Goal: Task Accomplishment & Management: Complete application form

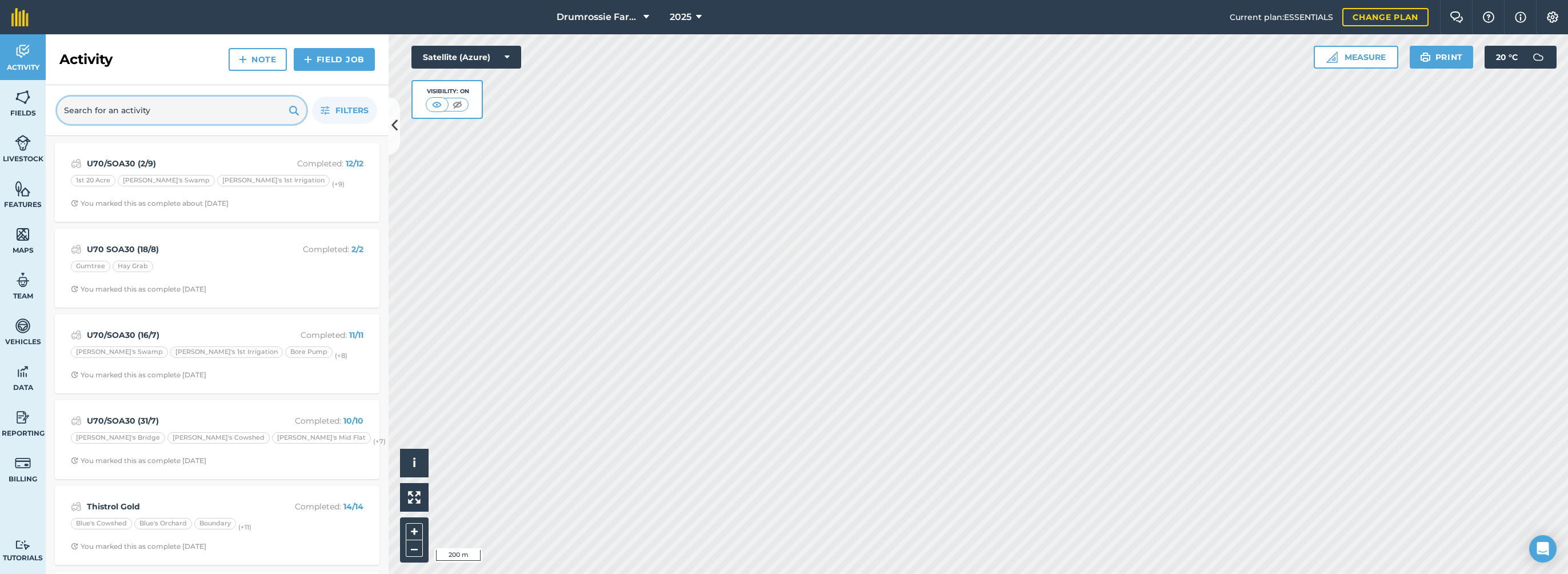
click at [135, 112] on input "text" at bounding box center [182, 110] width 249 height 28
click at [256, 59] on link "Note" at bounding box center [258, 59] width 59 height 23
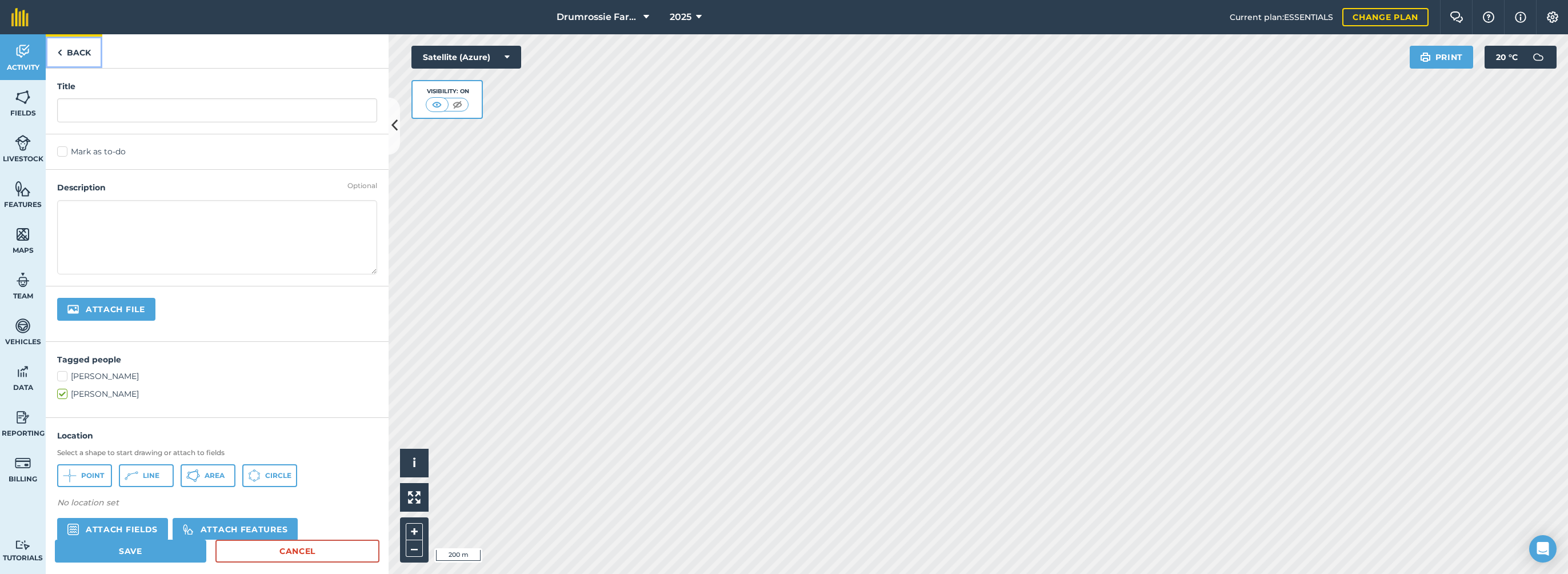
click at [71, 59] on link "Back" at bounding box center [74, 52] width 57 height 34
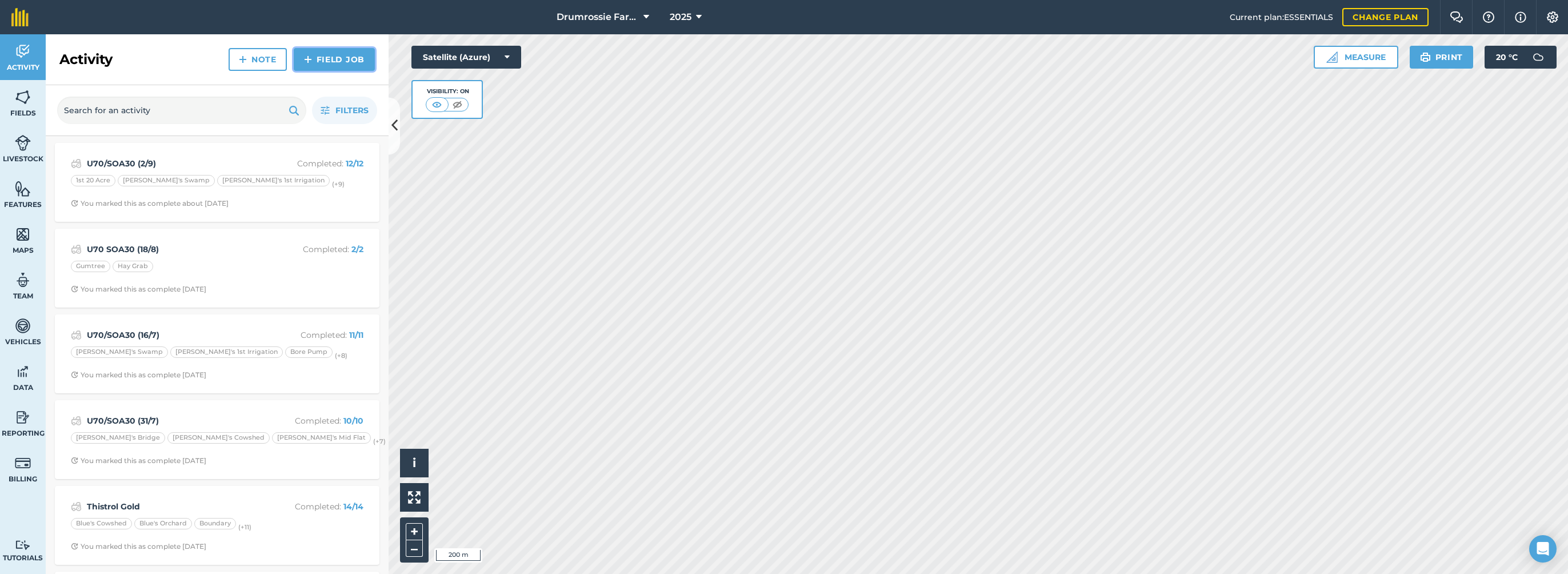
click at [346, 50] on link "Field Job" at bounding box center [334, 59] width 81 height 23
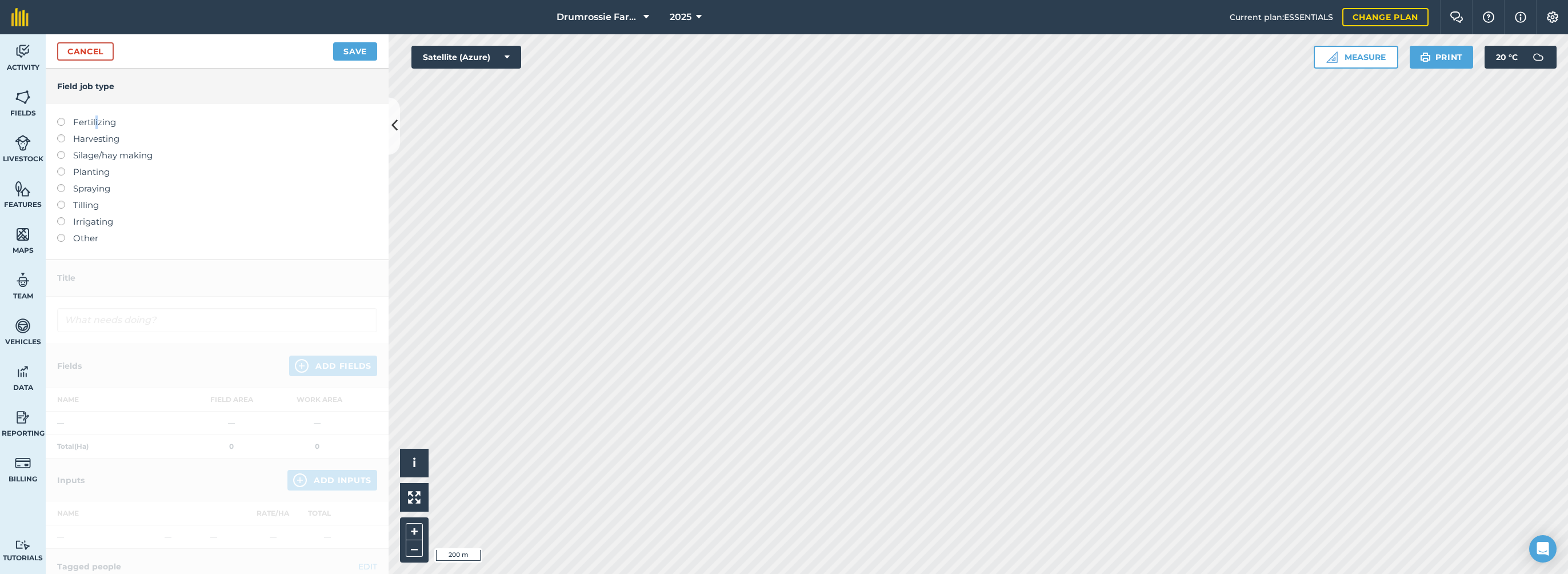
click at [95, 120] on label "Fertilizing" at bounding box center [217, 122] width 320 height 13
drag, startPoint x: 95, startPoint y: 120, endPoint x: 61, endPoint y: 119, distance: 34.0
click at [61, 118] on label at bounding box center [65, 118] width 16 height 0
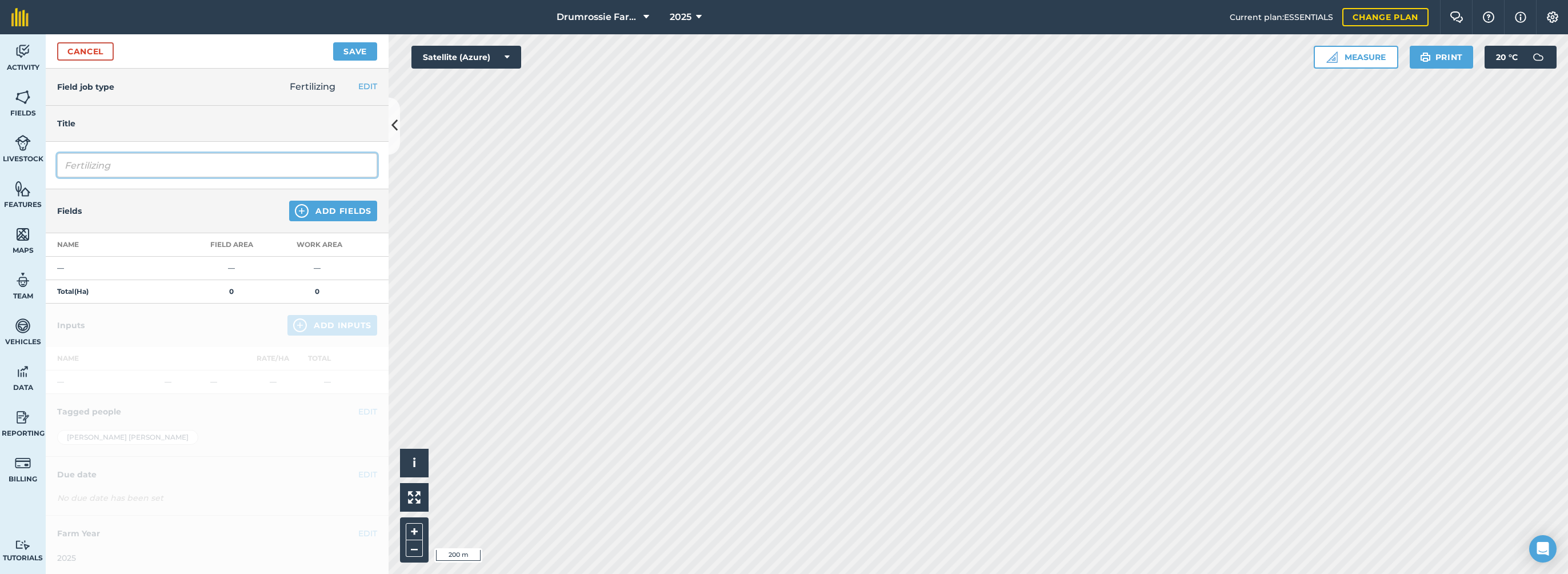
click at [126, 164] on input "Fertilizing" at bounding box center [217, 165] width 320 height 24
type input "F"
type input "PustureBoosta (11/10)"
click at [360, 210] on button "Add Fields" at bounding box center [333, 211] width 88 height 20
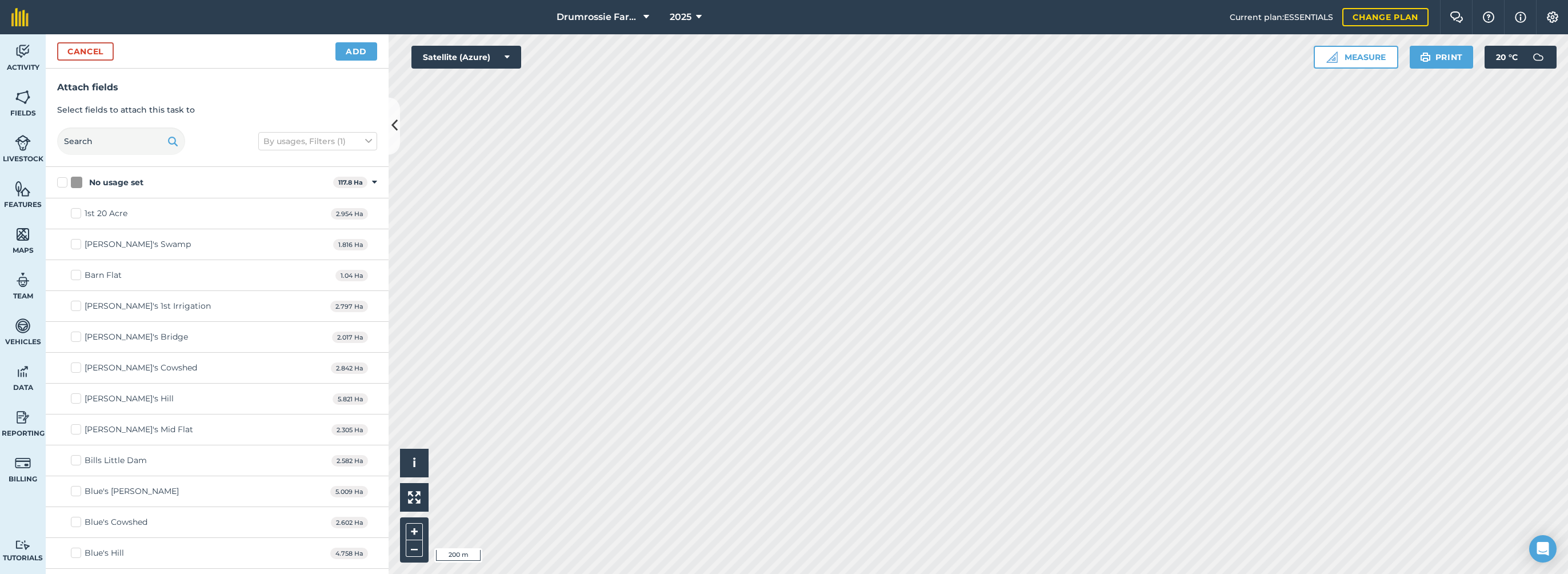
checkbox input "true"
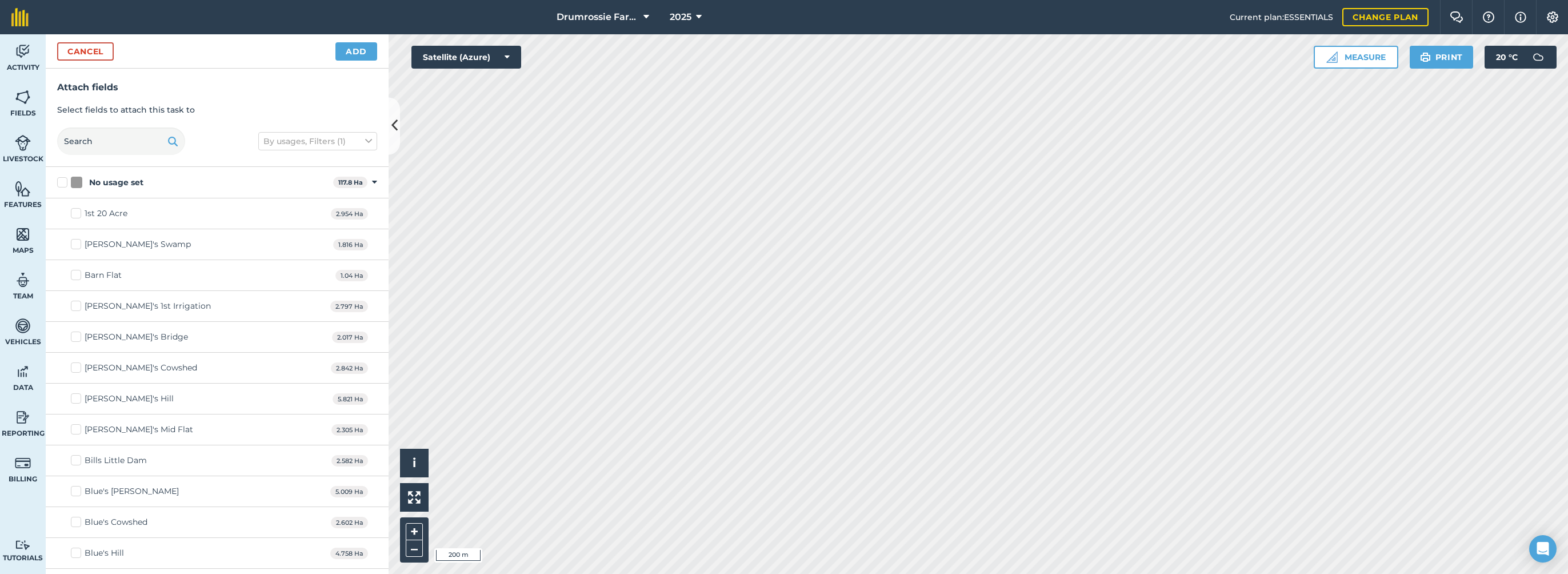
checkbox input "true"
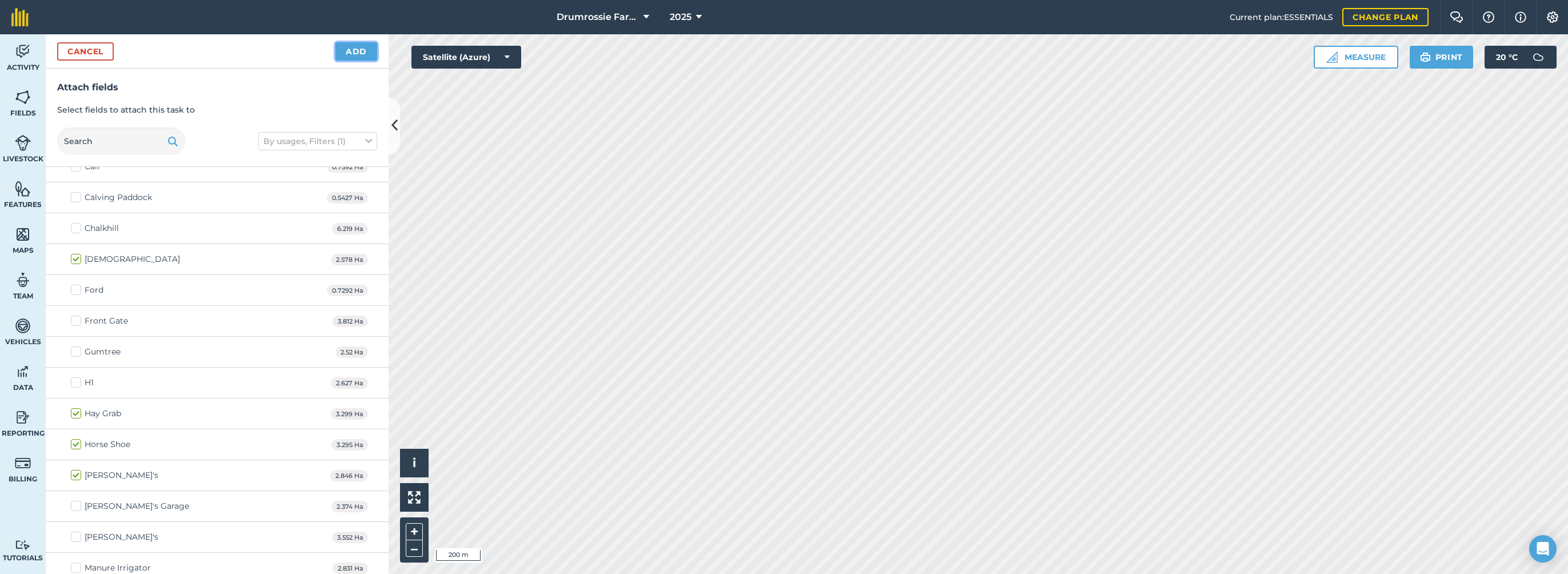
click at [350, 50] on button "Add" at bounding box center [356, 52] width 42 height 18
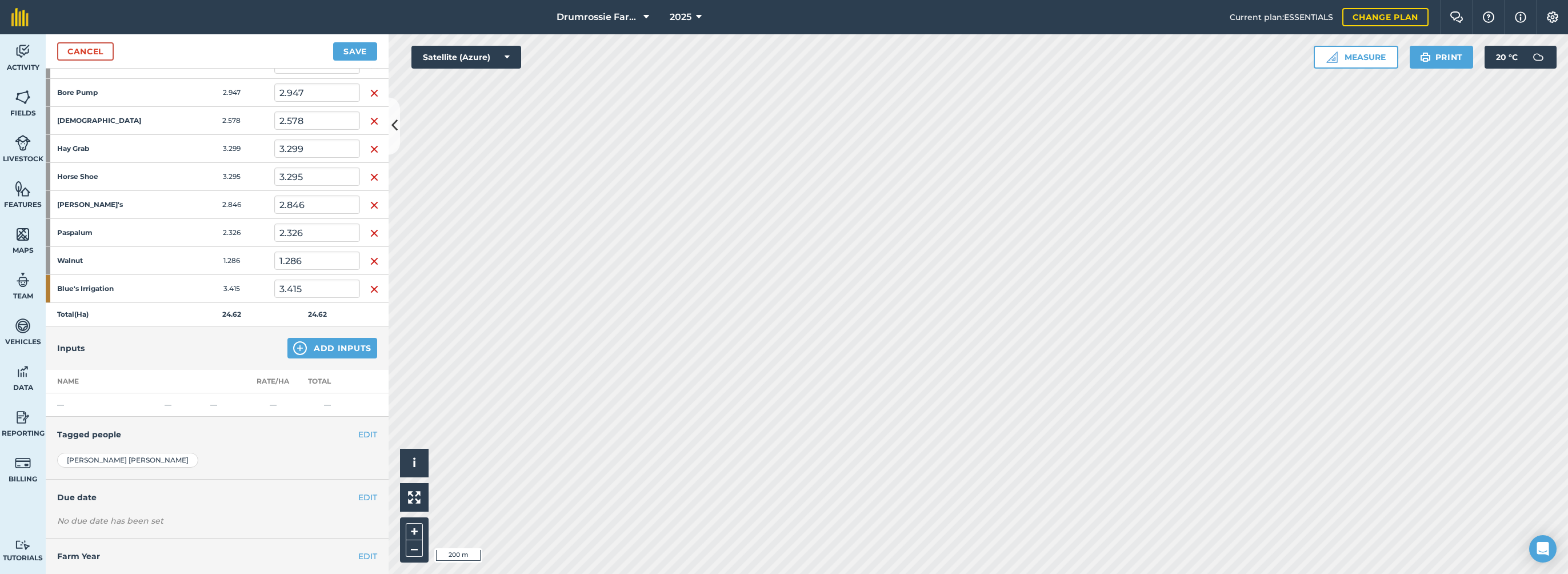
scroll to position [228, 0]
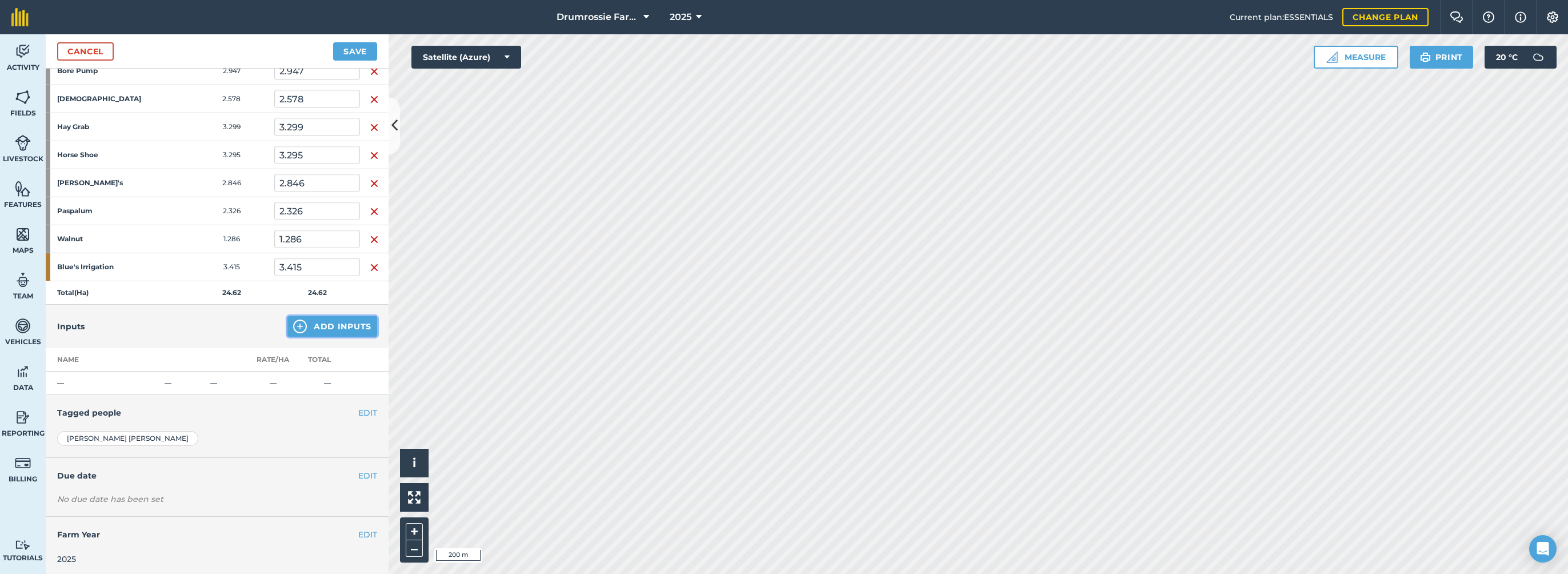
click at [325, 324] on button "Add Inputs" at bounding box center [332, 326] width 90 height 20
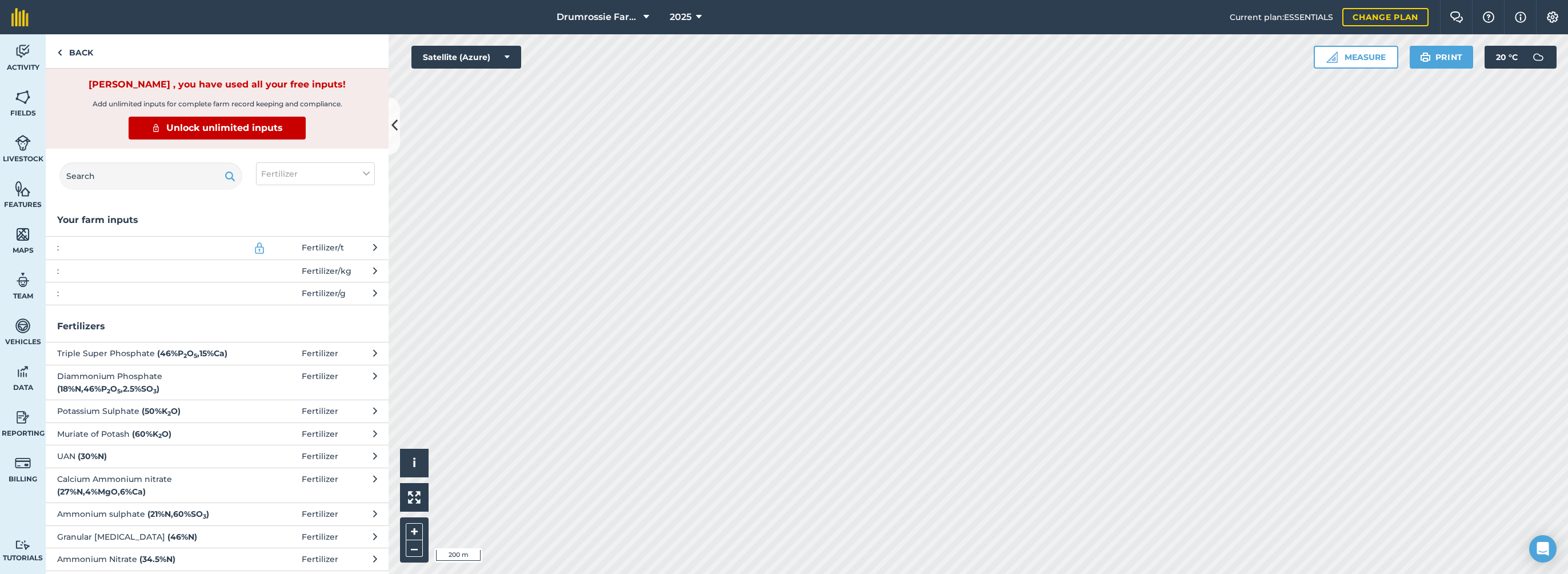
click at [337, 271] on span "Fertilizer / kg" at bounding box center [326, 271] width 49 height 13
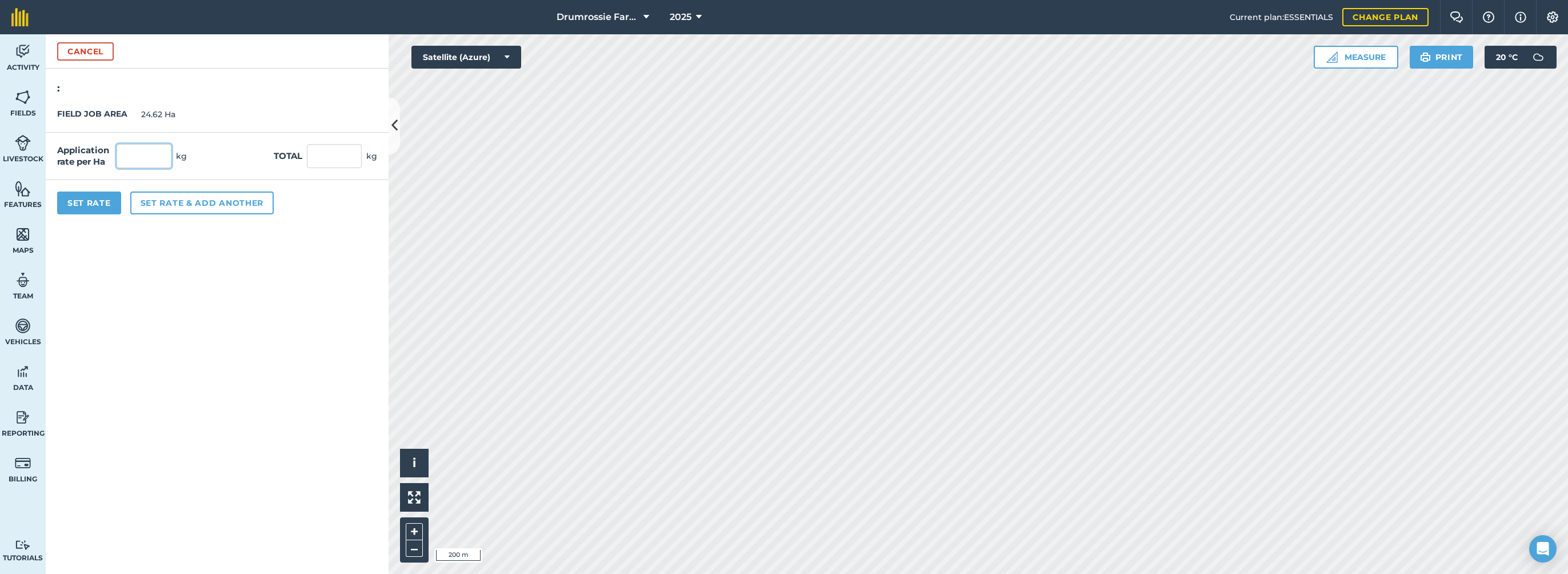
click at [135, 160] on input "text" at bounding box center [144, 156] width 55 height 24
type input "180"
type input "4,431.6"
click at [88, 197] on button "Set Rate" at bounding box center [89, 203] width 64 height 23
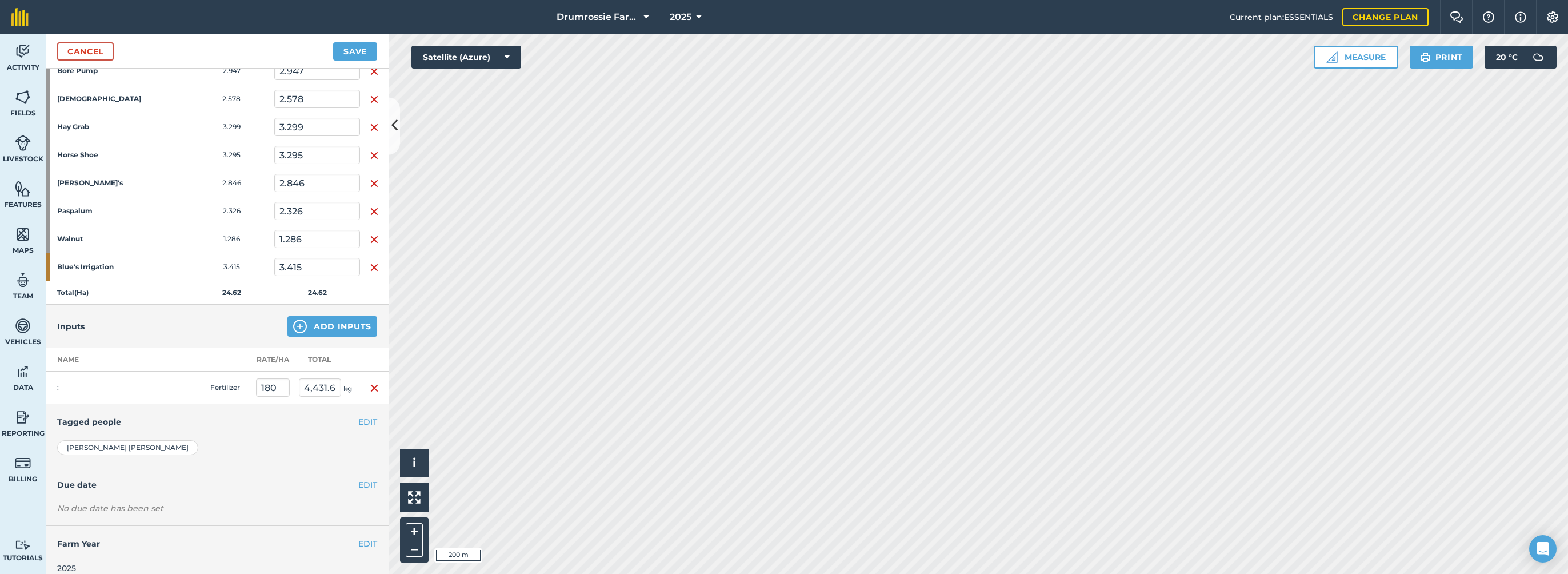
scroll to position [237, 0]
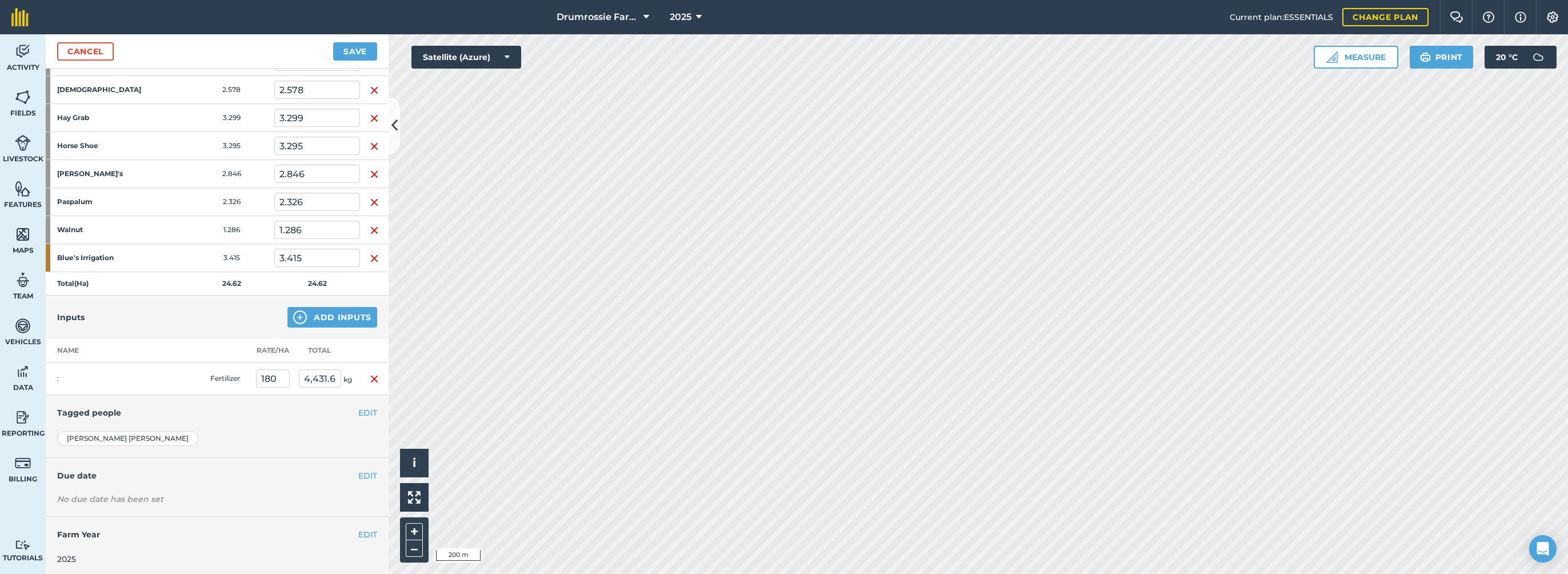
click at [357, 64] on div "Cancel Save" at bounding box center [217, 52] width 343 height 35
click at [352, 55] on button "Save" at bounding box center [355, 52] width 44 height 18
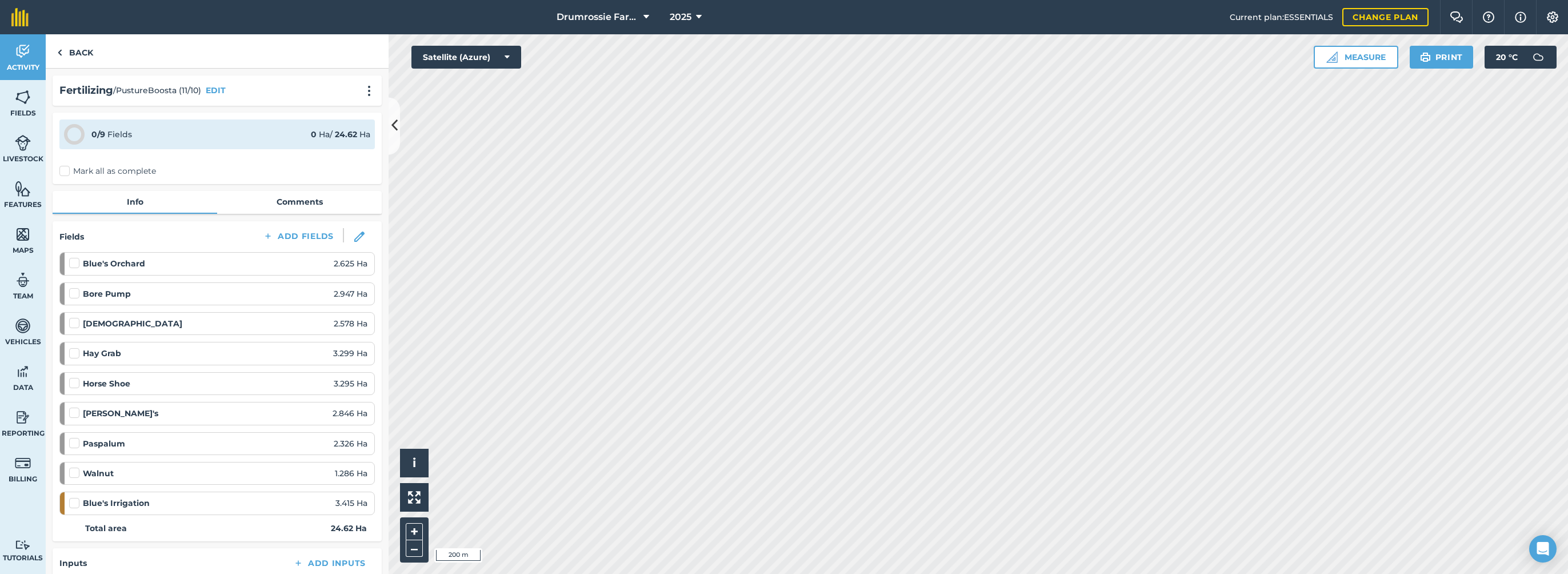
click at [58, 168] on div "0 / 9 Fields 0 Ha / 24.62 [PERSON_NAME] all as complete" at bounding box center [217, 148] width 329 height 71
click at [61, 171] on label "Mark all as complete" at bounding box center [107, 171] width 97 height 12
click at [61, 171] on input "Mark all as complete" at bounding box center [63, 169] width 8 height 8
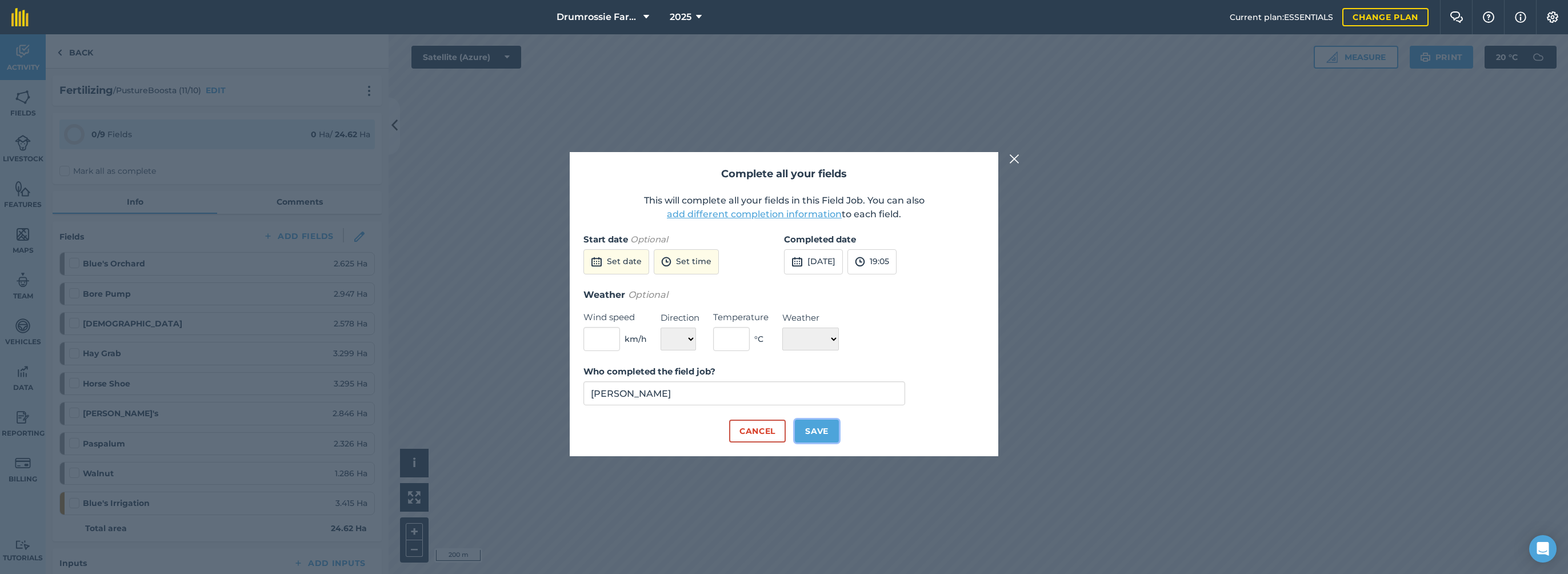
click at [808, 427] on button "Save" at bounding box center [817, 431] width 44 height 23
checkbox input "true"
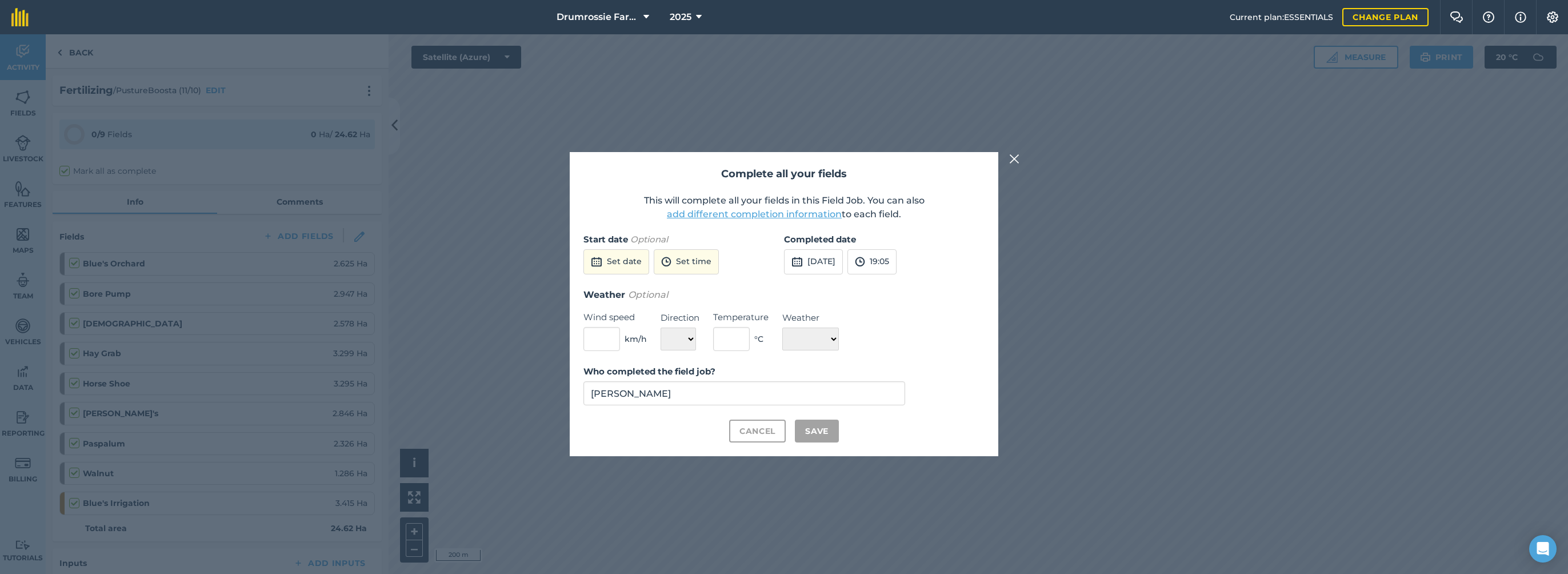
checkbox input "true"
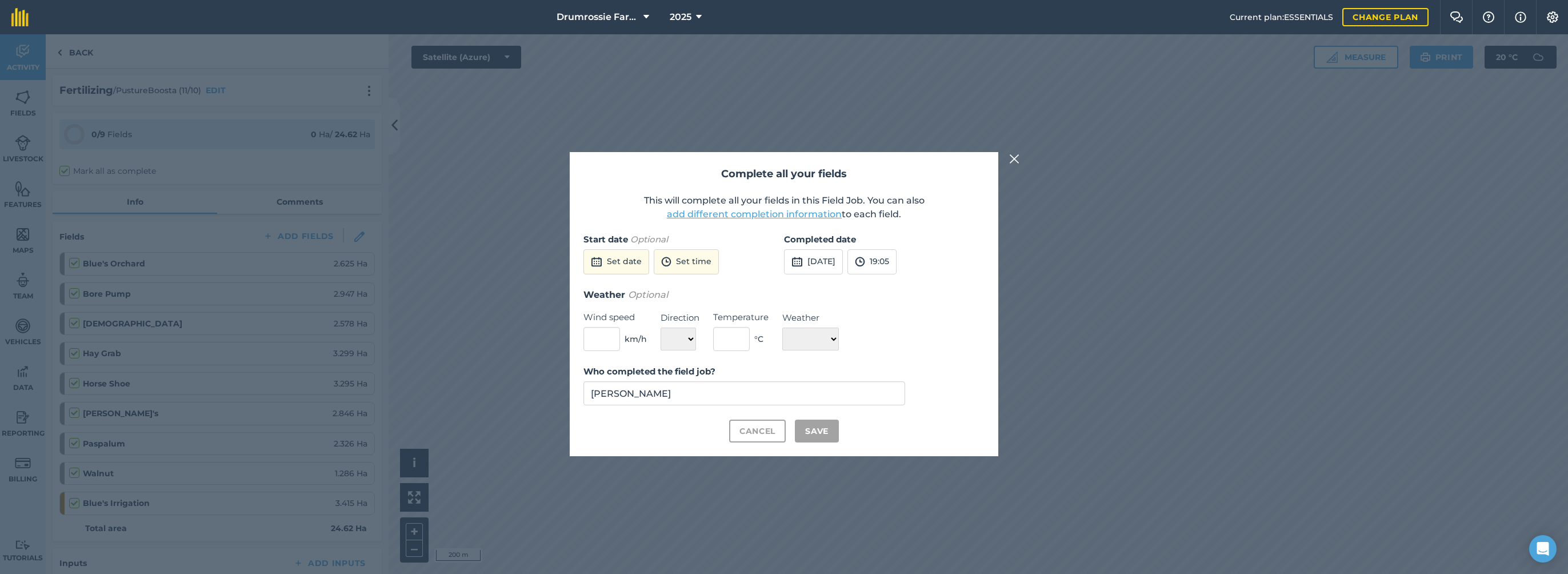
checkbox input "true"
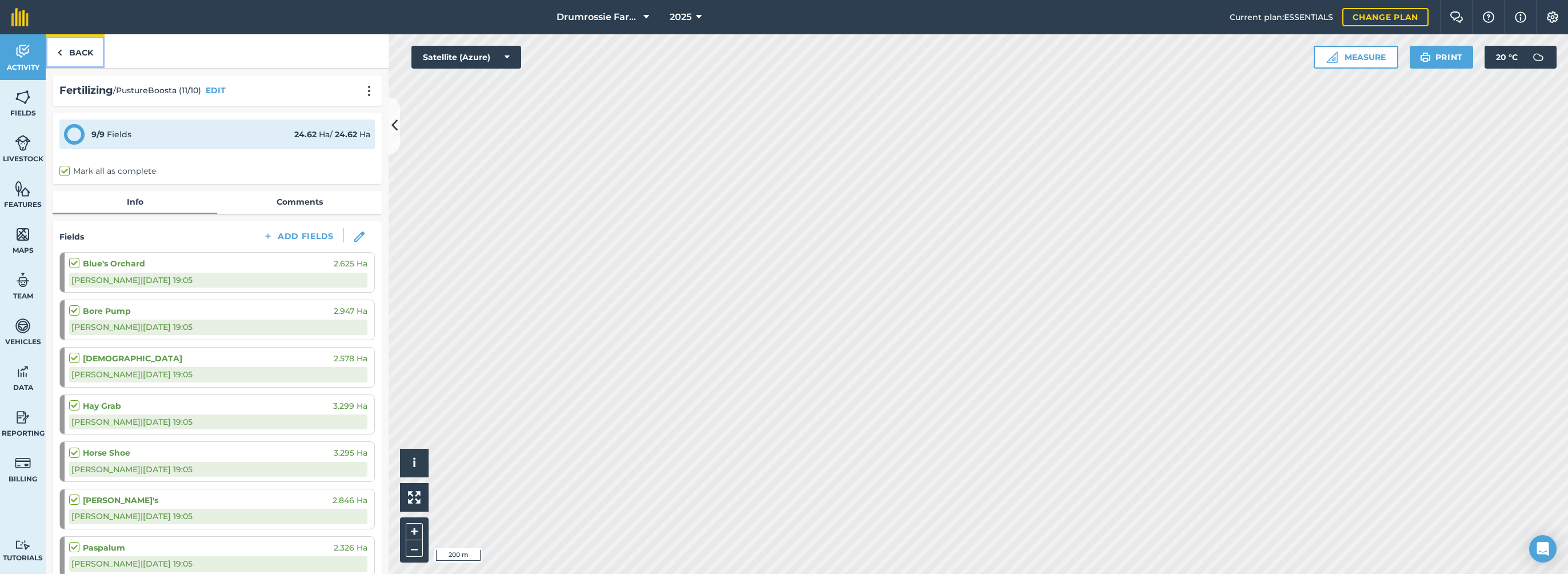
click at [52, 50] on link "Back" at bounding box center [75, 52] width 59 height 34
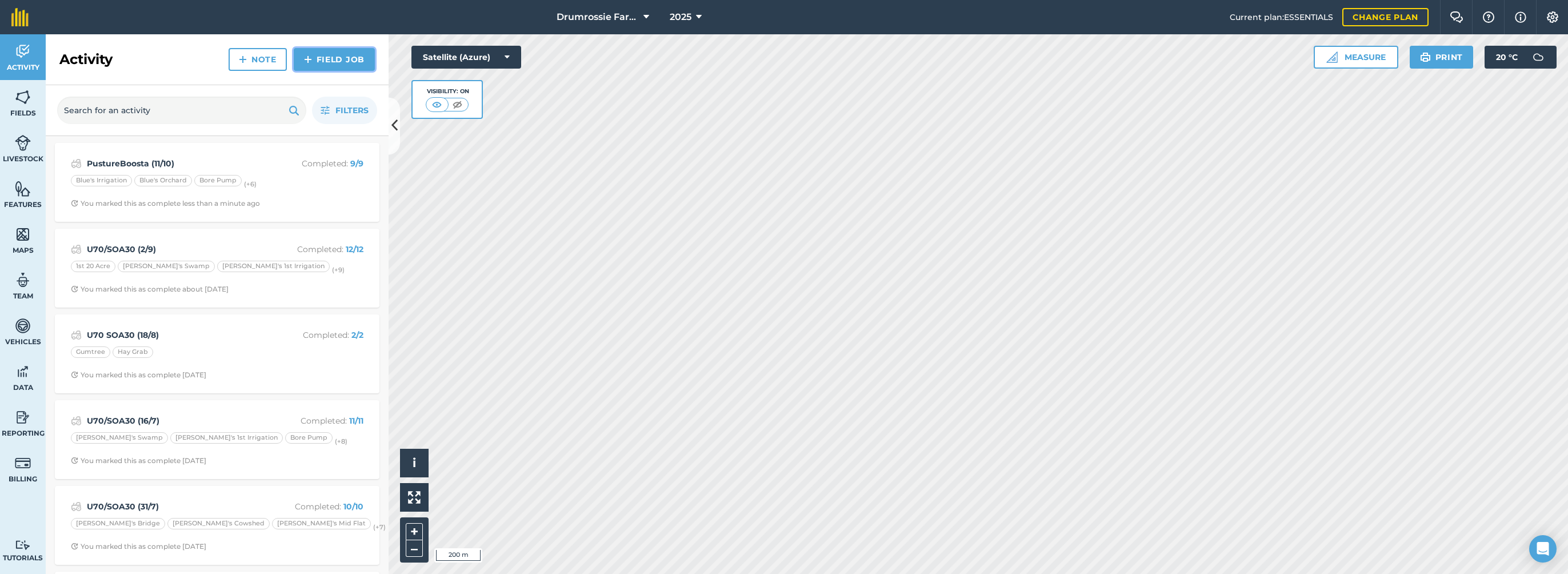
click at [340, 60] on link "Field Job" at bounding box center [334, 59] width 81 height 23
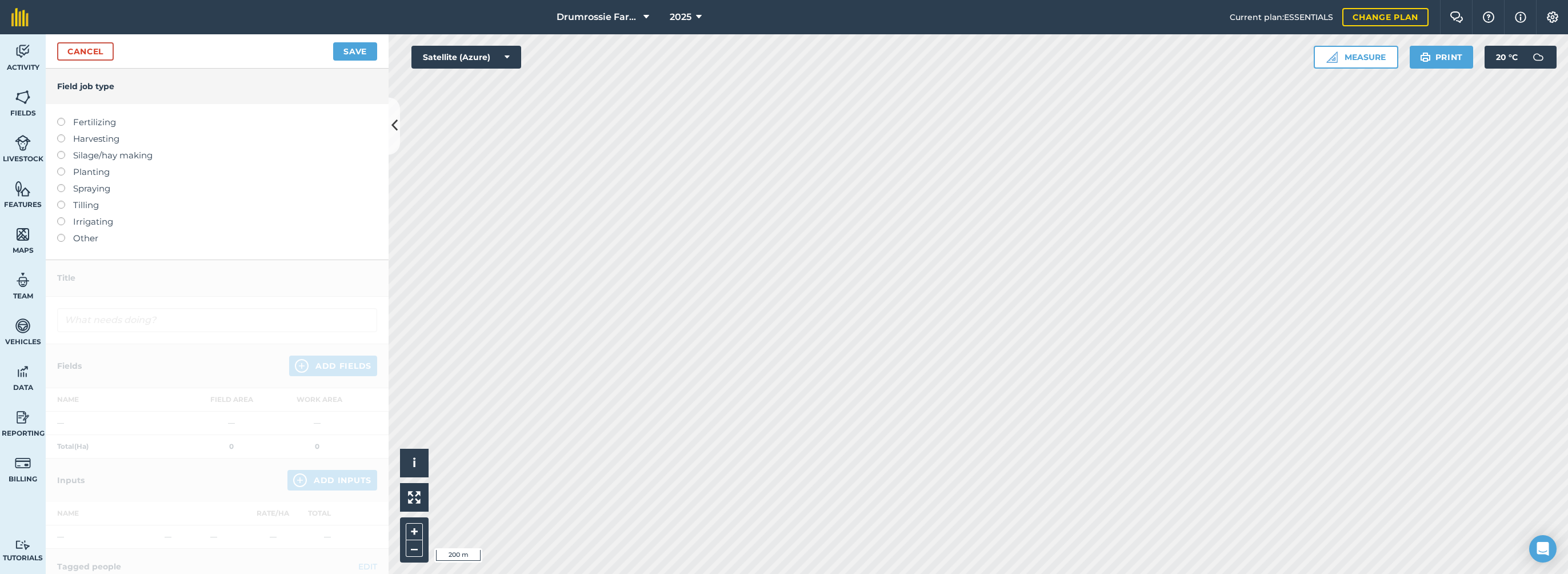
click at [109, 118] on label "Fertilizing" at bounding box center [217, 122] width 320 height 13
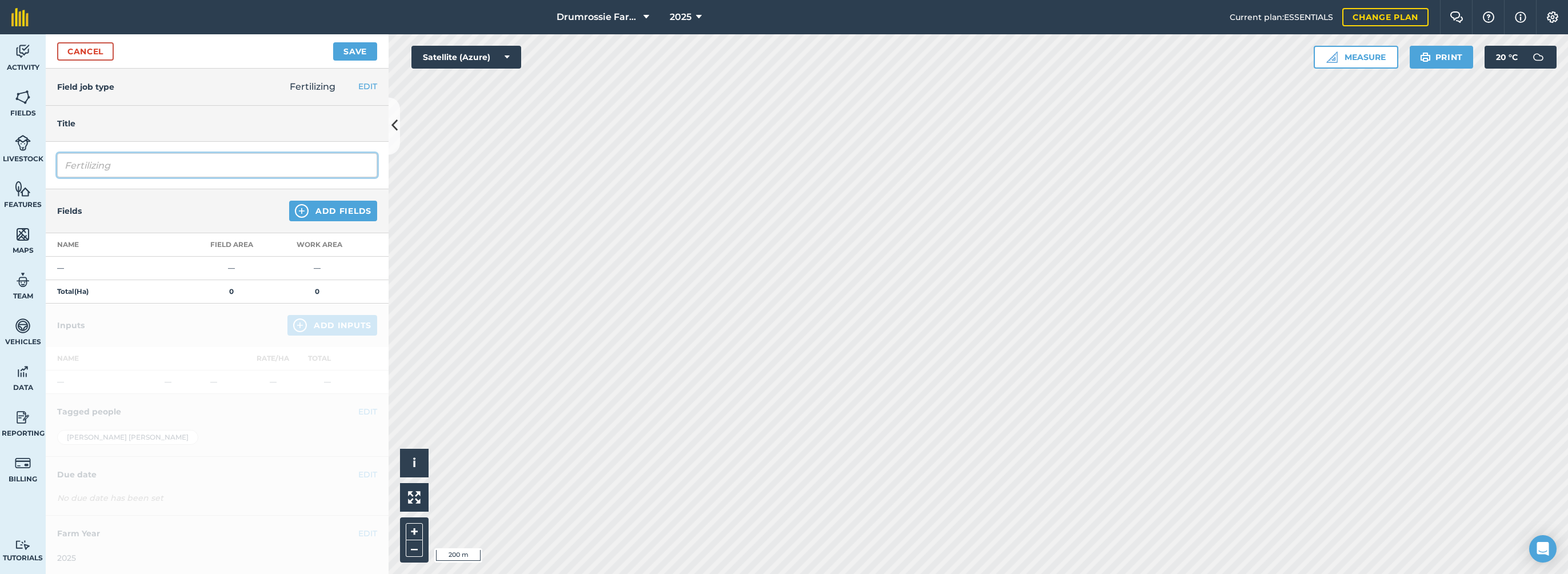
drag, startPoint x: 170, startPoint y: 165, endPoint x: 0, endPoint y: 170, distance: 170.1
click at [0, 172] on html "Drumrossie Farms 2025 Current plan : ESSENTIALS Change plan Farm Chat Help Info…" at bounding box center [784, 287] width 1568 height 574
type input "PastureBoosta (26/10)"
click at [334, 209] on button "Add Fields" at bounding box center [333, 211] width 88 height 20
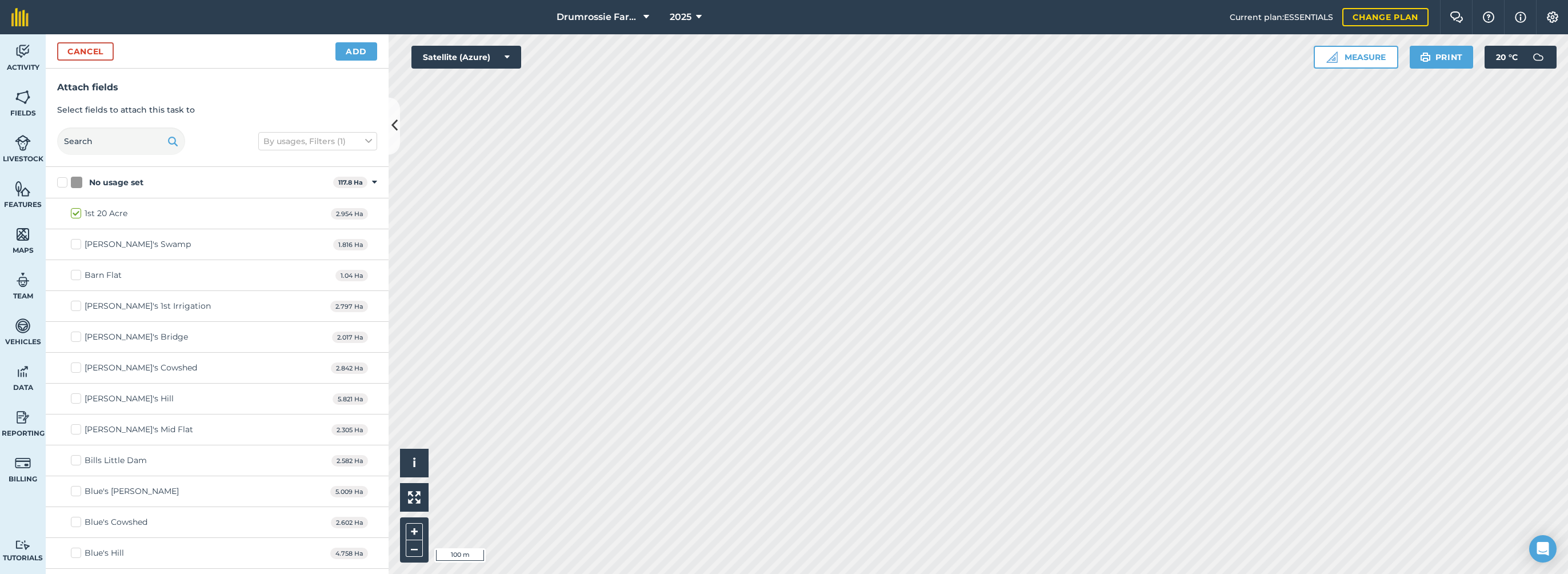
checkbox input "true"
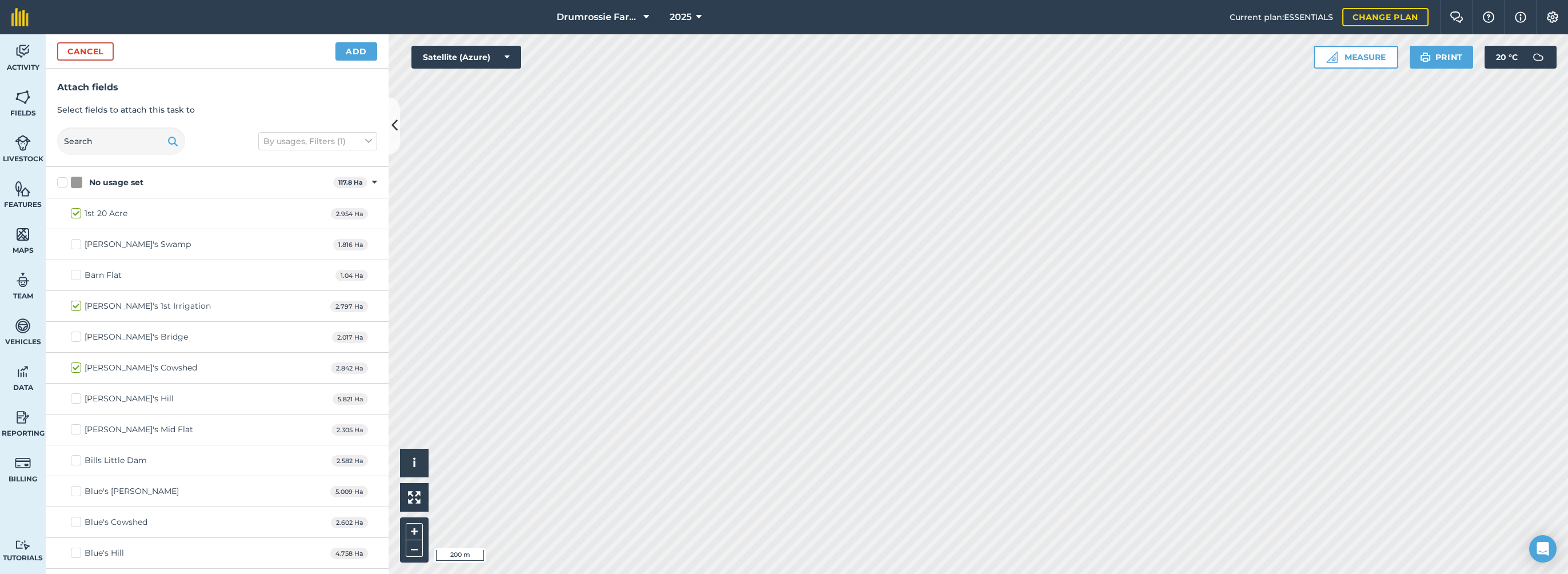
checkbox input "true"
click at [355, 51] on button "Add" at bounding box center [356, 52] width 42 height 18
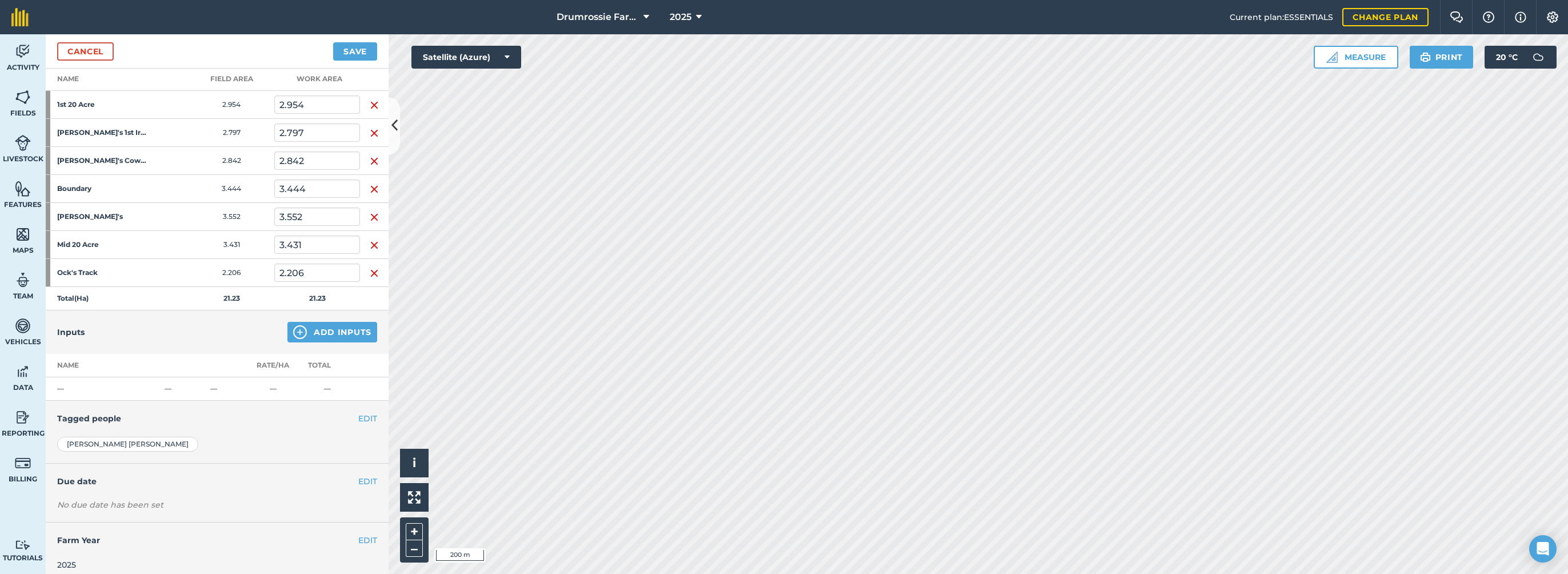
scroll to position [172, 0]
click at [316, 319] on button "Add Inputs" at bounding box center [332, 326] width 90 height 20
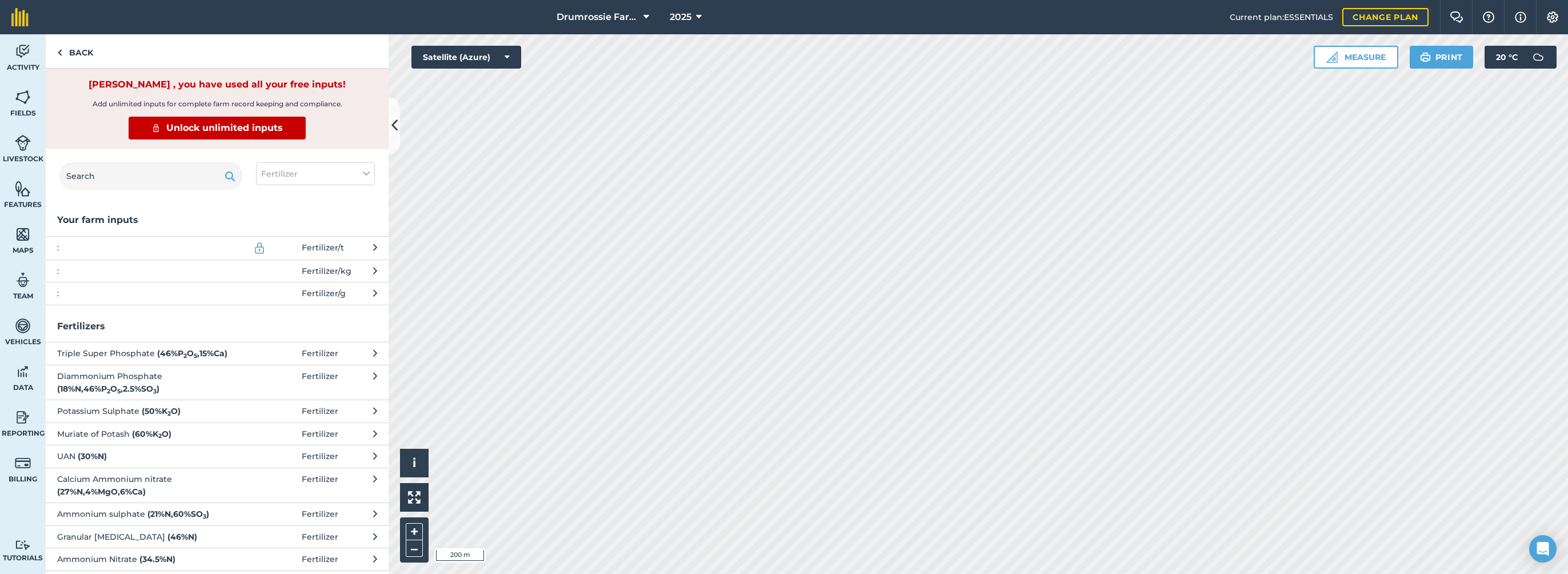
click at [316, 263] on button ": Fertilizer / kg" at bounding box center [217, 271] width 343 height 23
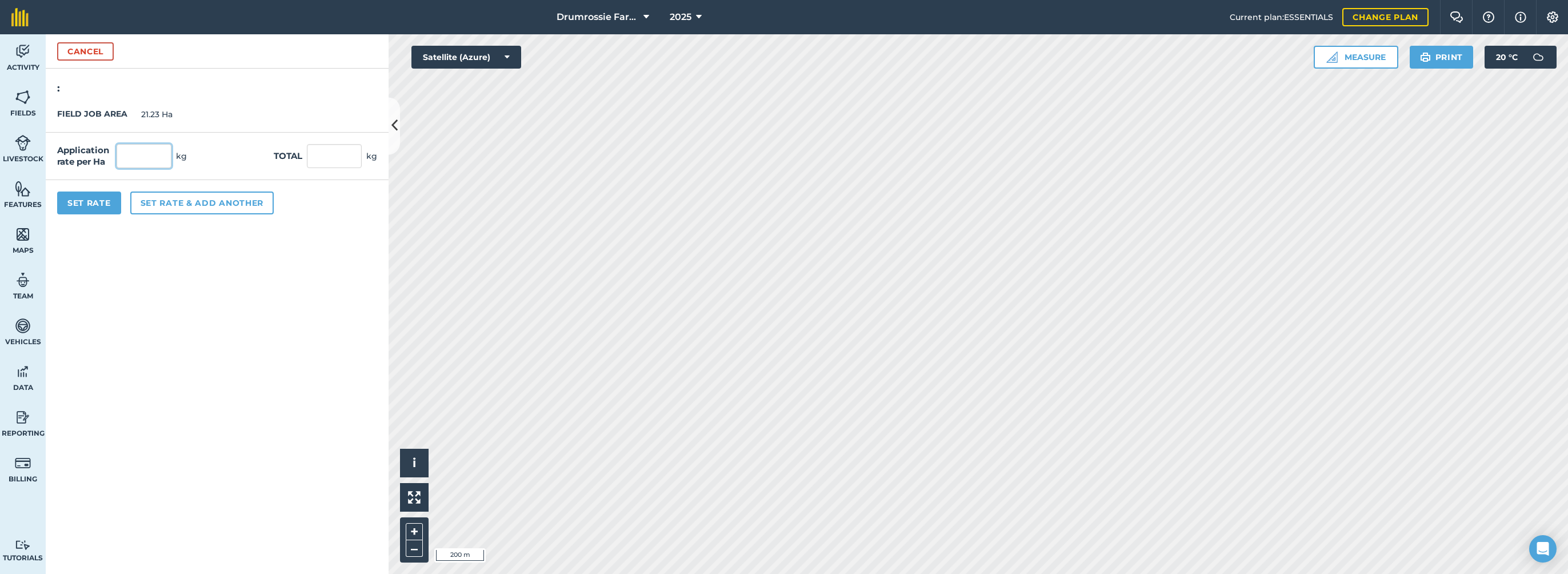
click at [121, 153] on input "text" at bounding box center [144, 156] width 55 height 24
type input "180"
click button "Cancel" at bounding box center [85, 52] width 57 height 18
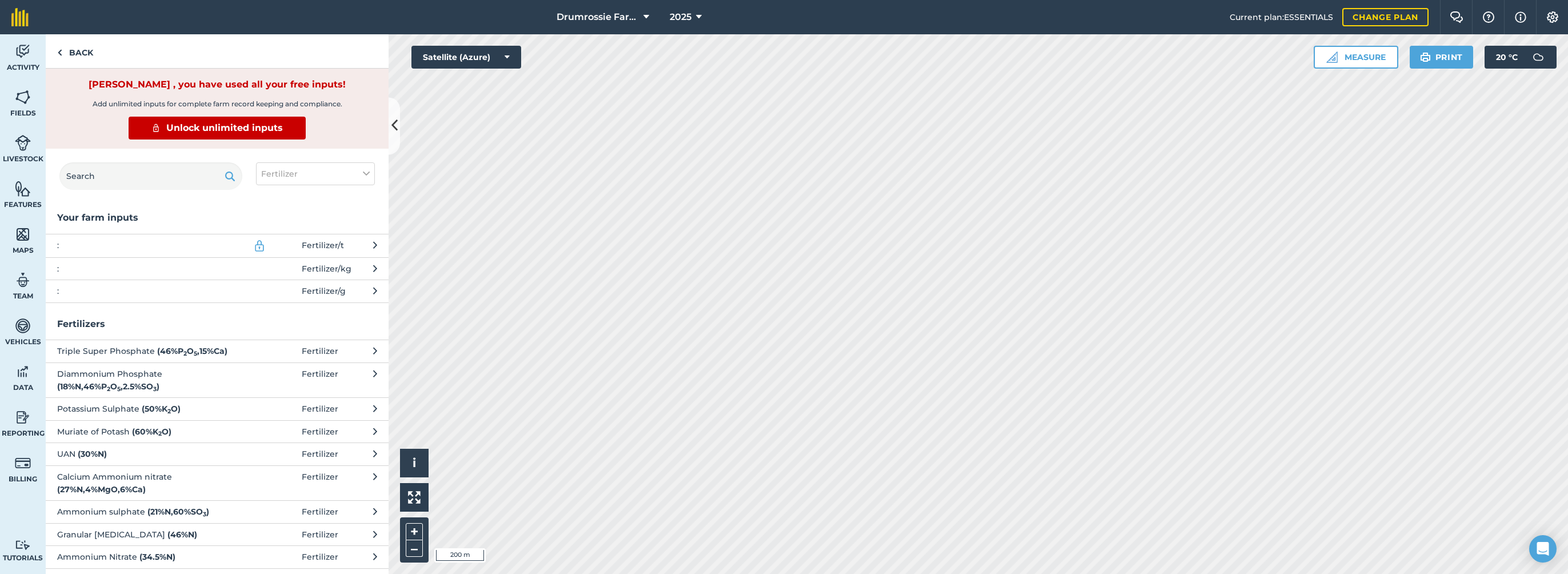
scroll to position [0, 0]
click at [59, 47] on img at bounding box center [59, 52] width 5 height 13
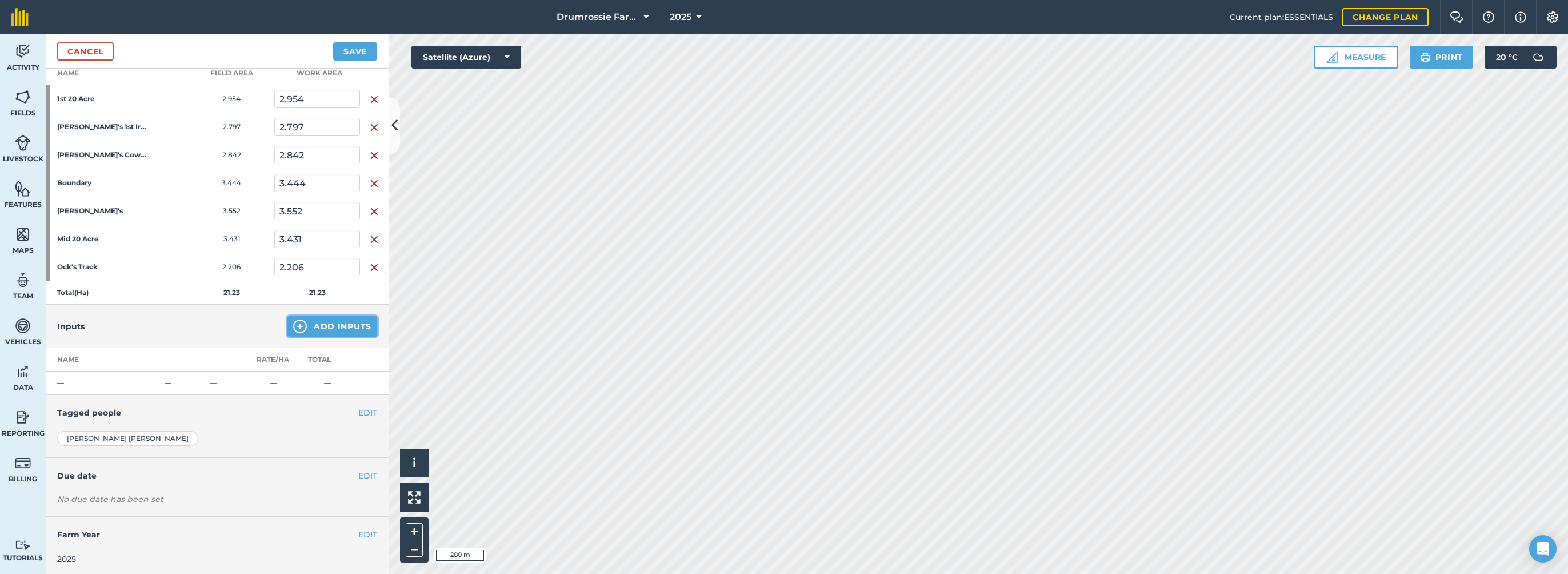
click at [316, 329] on button "Add Inputs" at bounding box center [332, 326] width 90 height 20
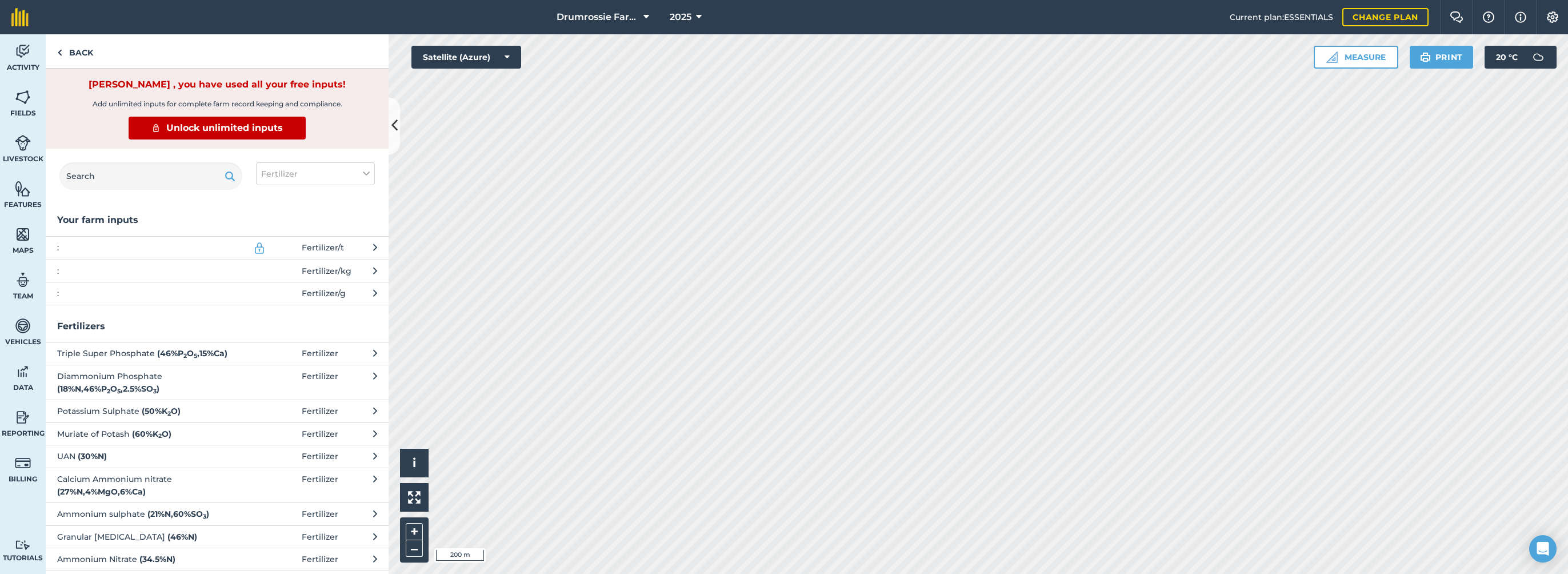
click at [324, 274] on span "Fertilizer / kg" at bounding box center [326, 271] width 49 height 13
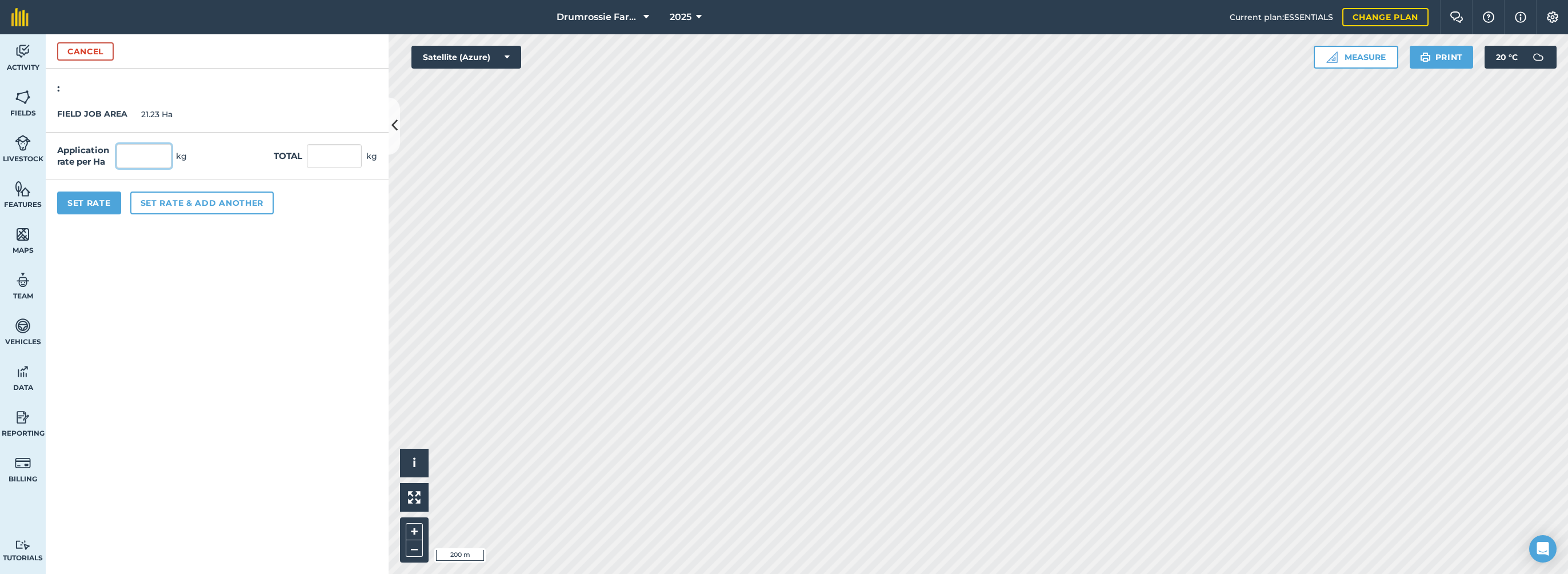
click at [146, 155] on input "text" at bounding box center [144, 156] width 55 height 24
type input "180"
click button "Cancel" at bounding box center [85, 52] width 57 height 18
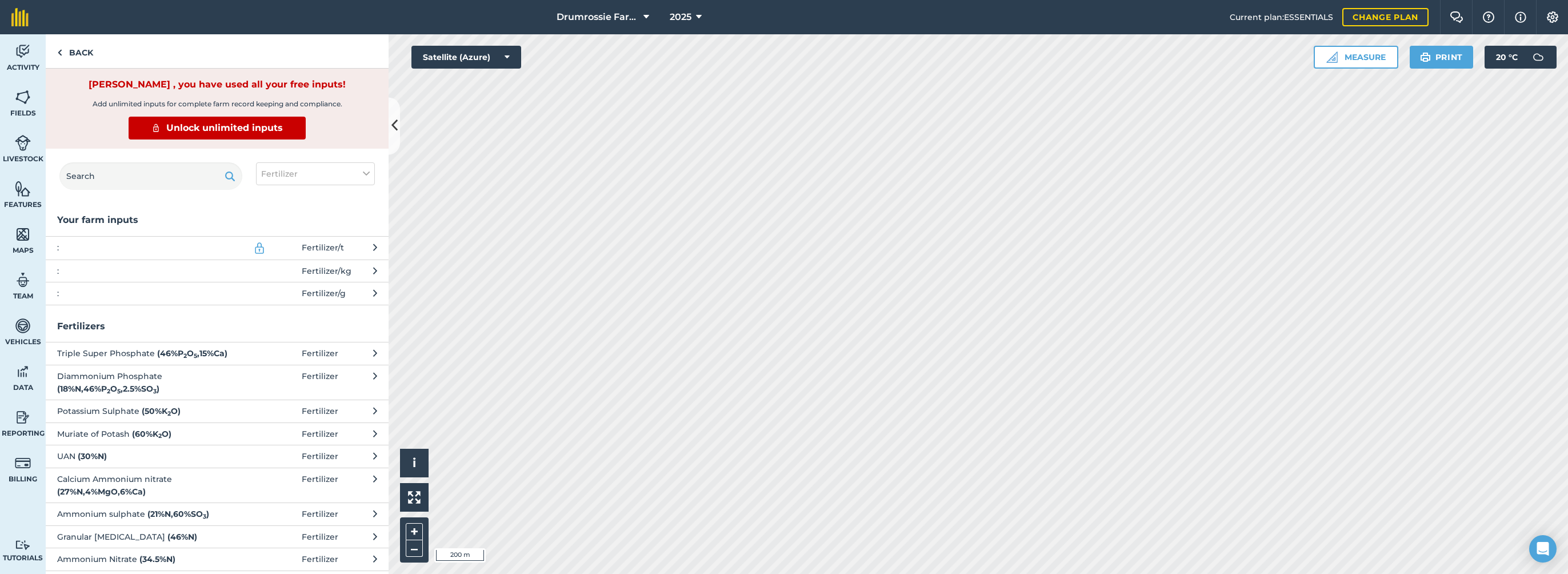
click at [336, 265] on span "Fertilizer / kg" at bounding box center [326, 271] width 49 height 13
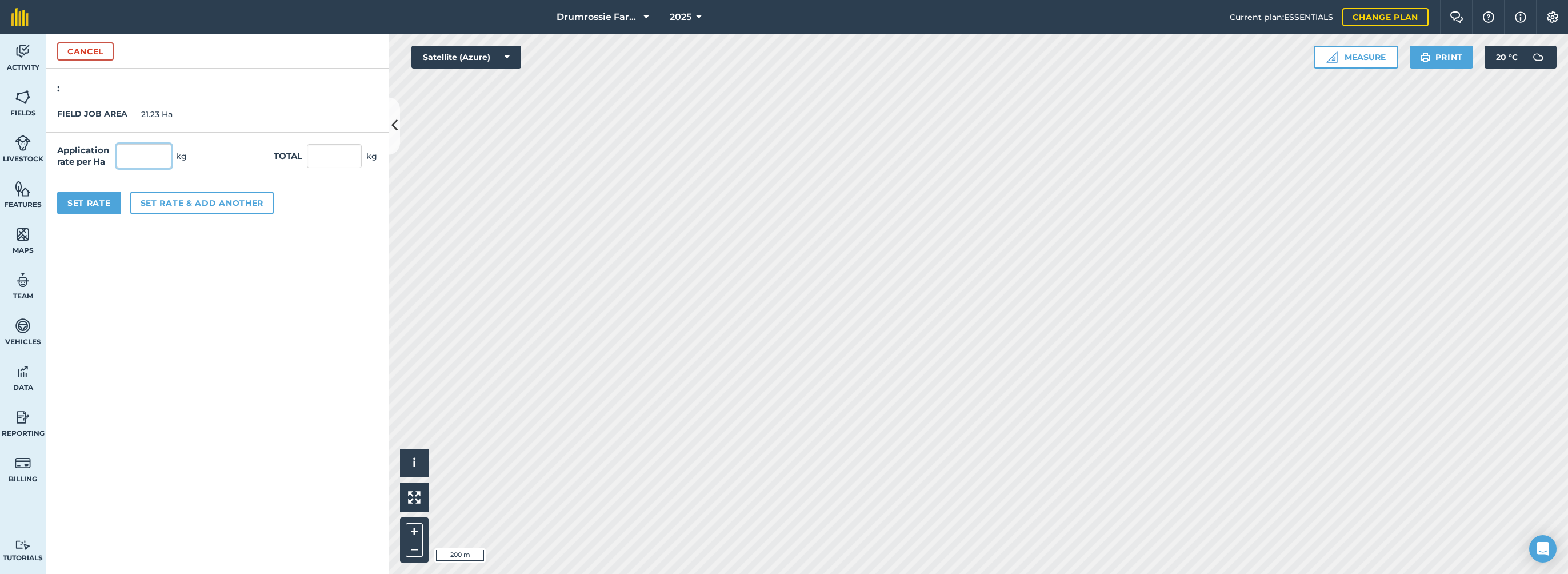
click at [139, 151] on input "text" at bounding box center [144, 156] width 55 height 24
type input "180"
type input "3,821.4"
click at [103, 199] on button "Set Rate" at bounding box center [89, 203] width 64 height 23
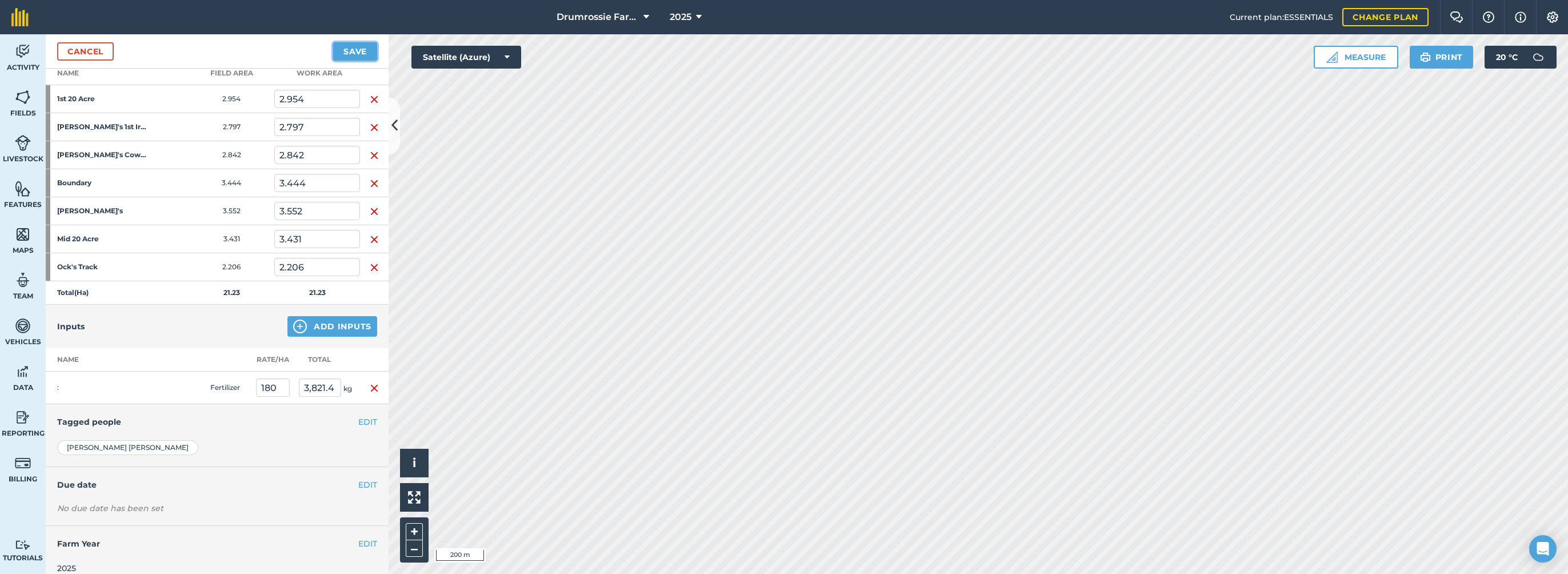
click at [358, 50] on button "Save" at bounding box center [355, 52] width 44 height 18
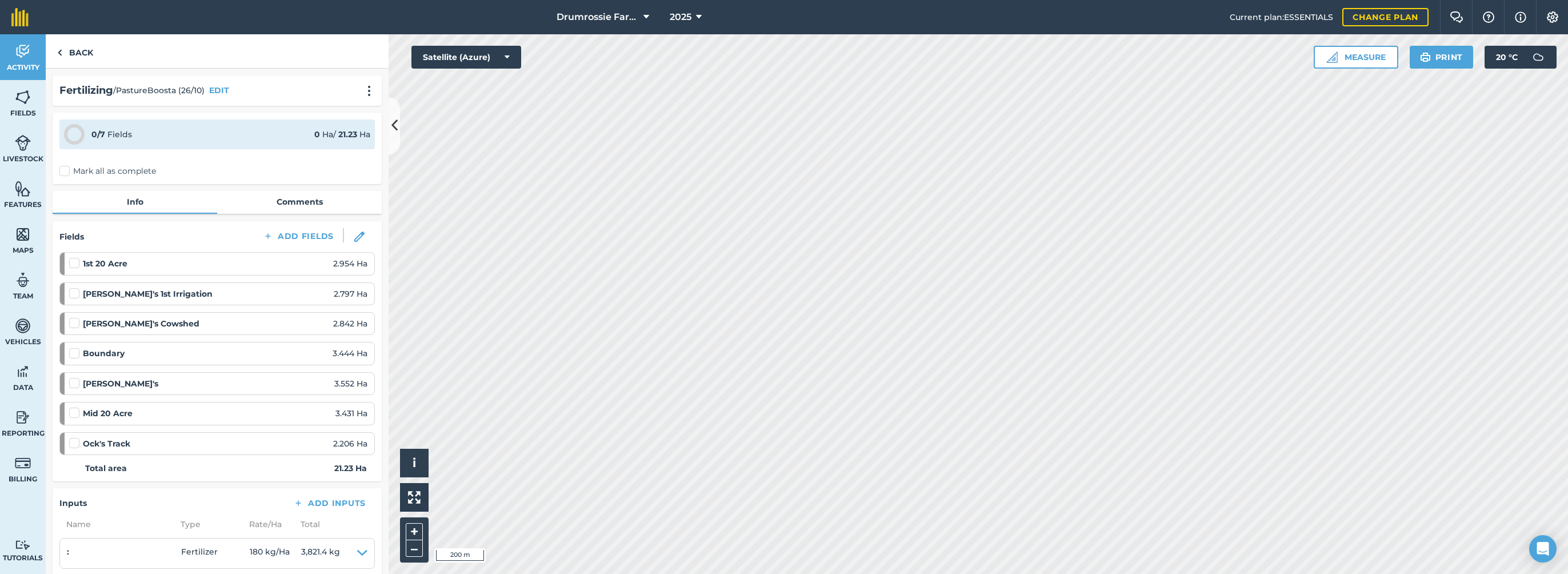
click at [61, 168] on label "Mark all as complete" at bounding box center [107, 171] width 97 height 12
click at [61, 168] on input "Mark all as complete" at bounding box center [63, 169] width 8 height 8
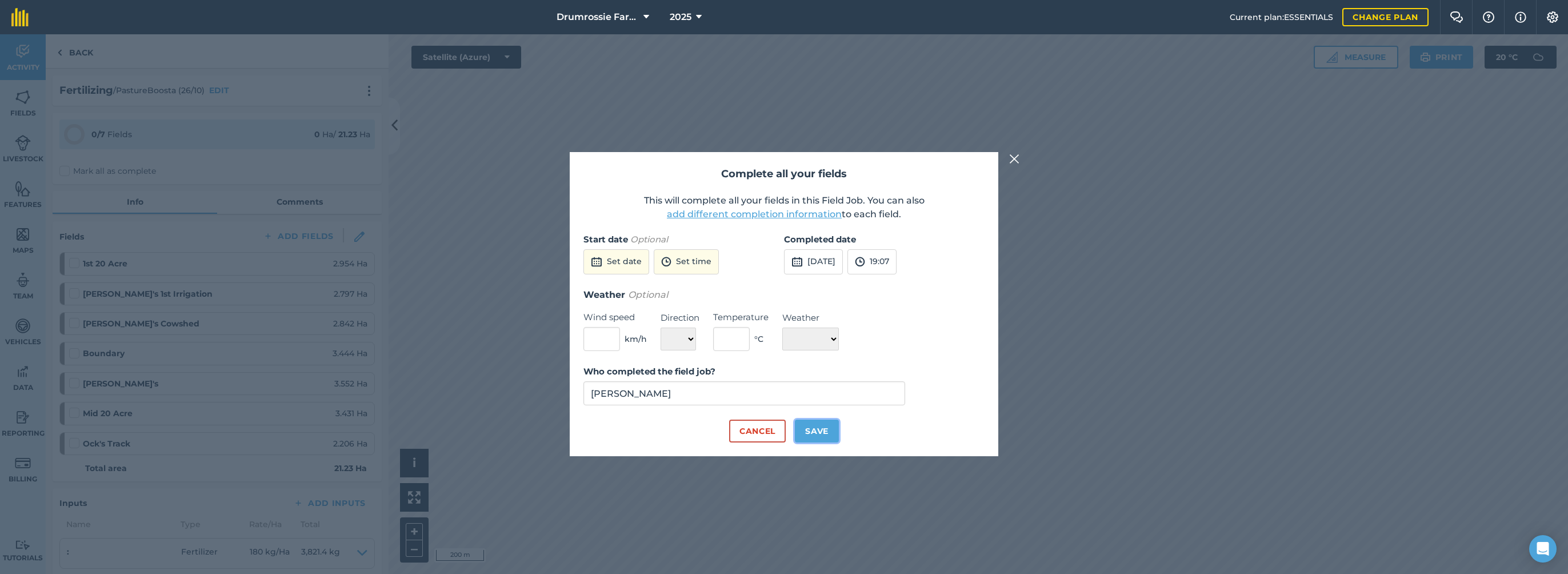
click at [819, 425] on button "Save" at bounding box center [817, 431] width 44 height 23
checkbox input "true"
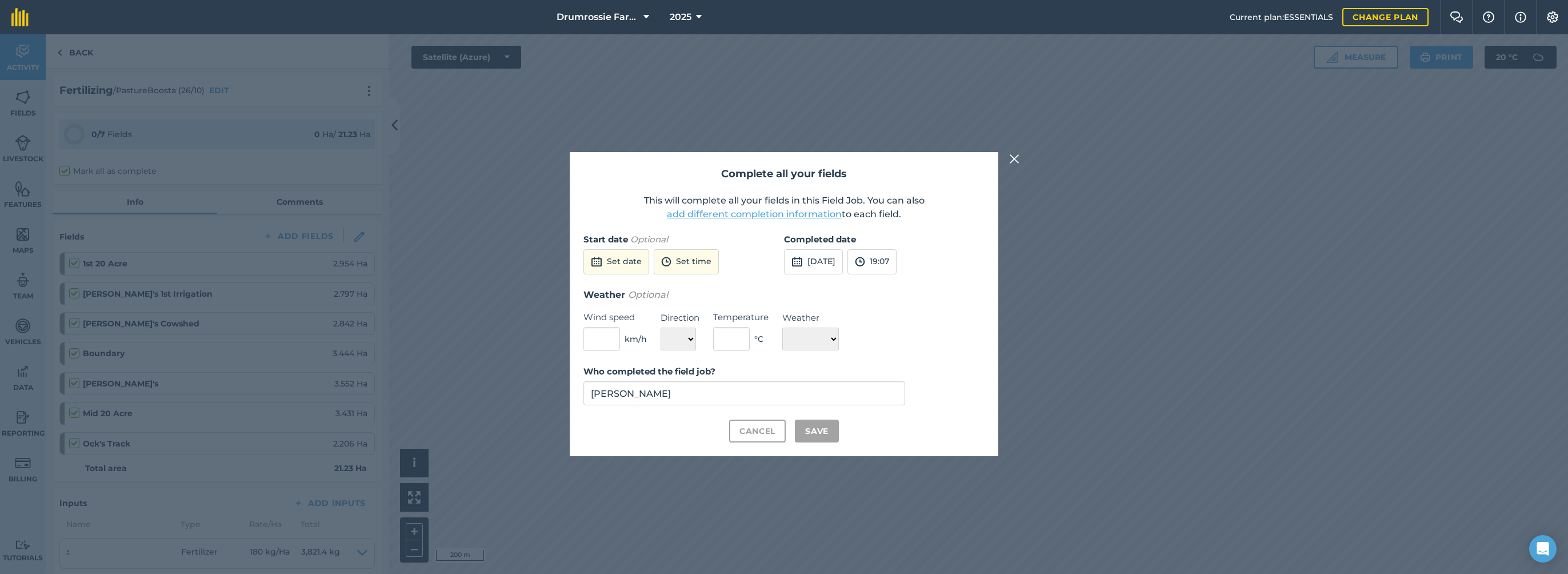
checkbox input "true"
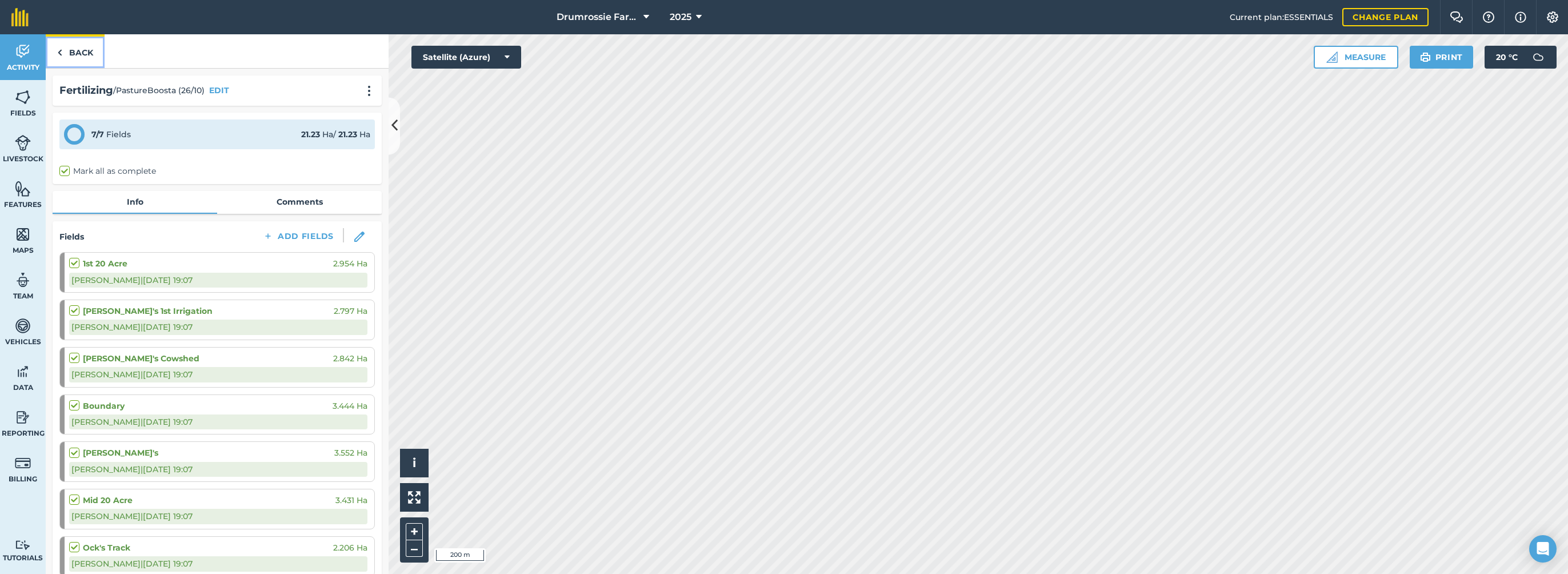
click at [76, 55] on link "Back" at bounding box center [75, 52] width 59 height 34
